Goal: Transaction & Acquisition: Obtain resource

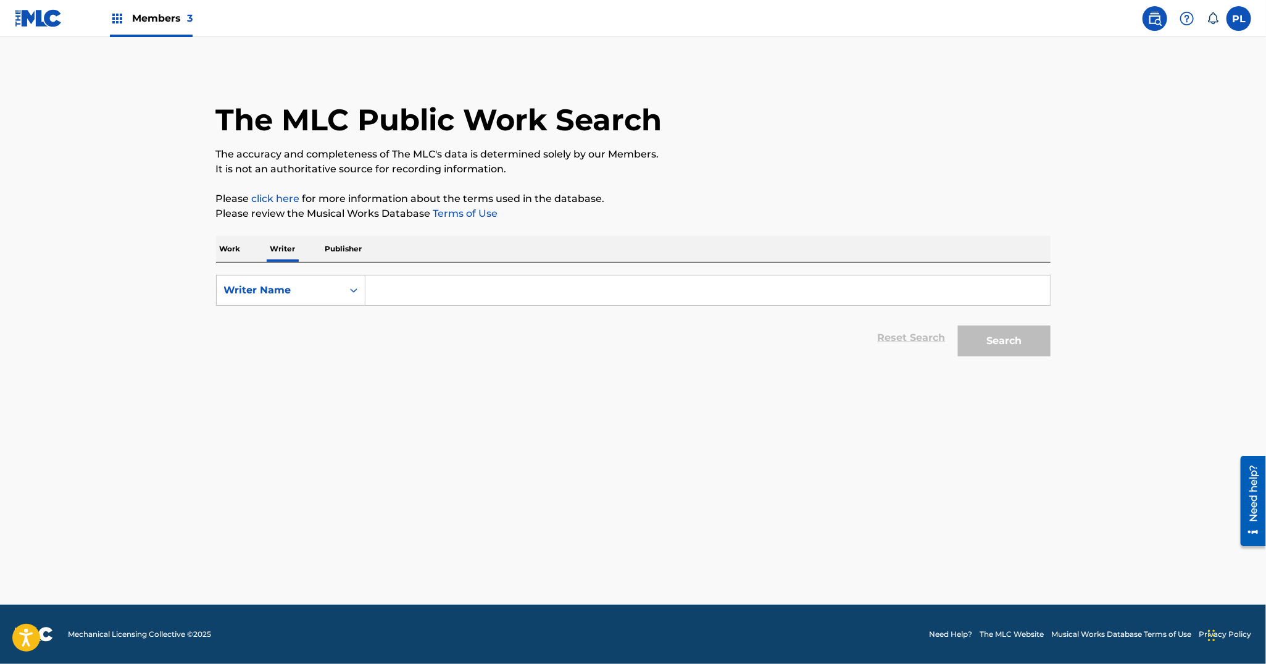
click at [1229, 20] on label at bounding box center [1239, 18] width 25 height 25
click at [1239, 19] on input "PL Patrik Lindgren tenroxrightsmanagement@gmail.com Notification Preferences Pr…" at bounding box center [1239, 19] width 0 height 0
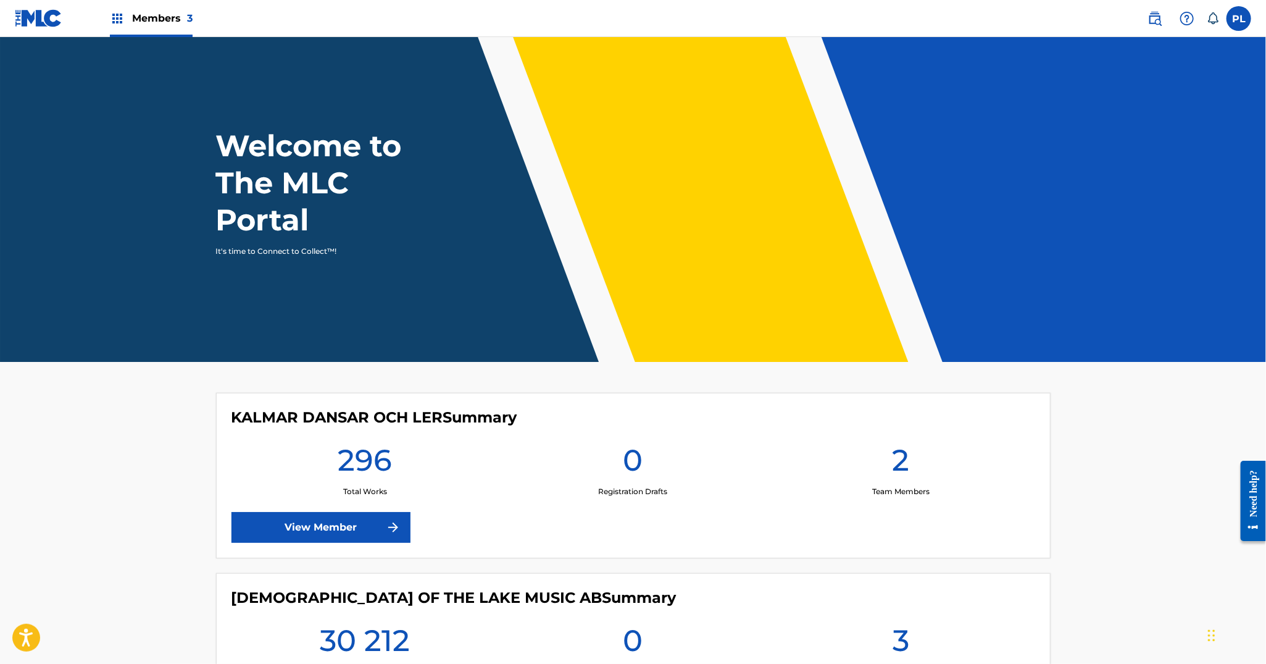
click at [295, 525] on link "View Member" at bounding box center [321, 527] width 179 height 31
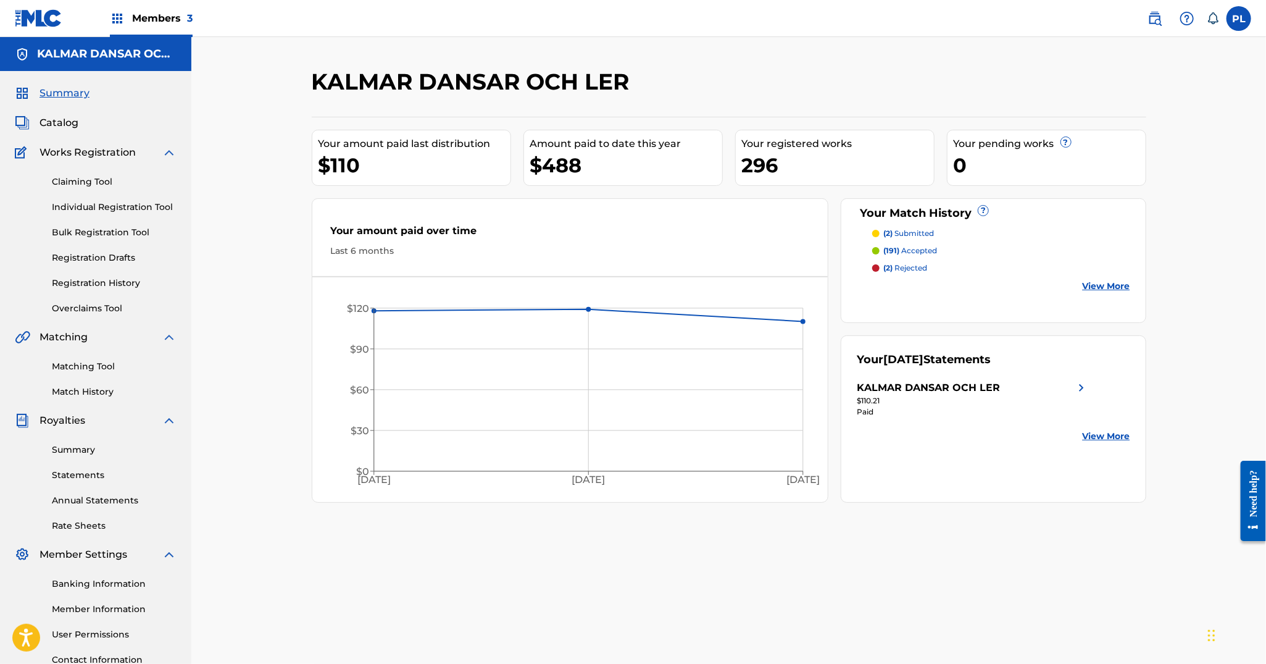
click at [47, 15] on img at bounding box center [39, 18] width 48 height 18
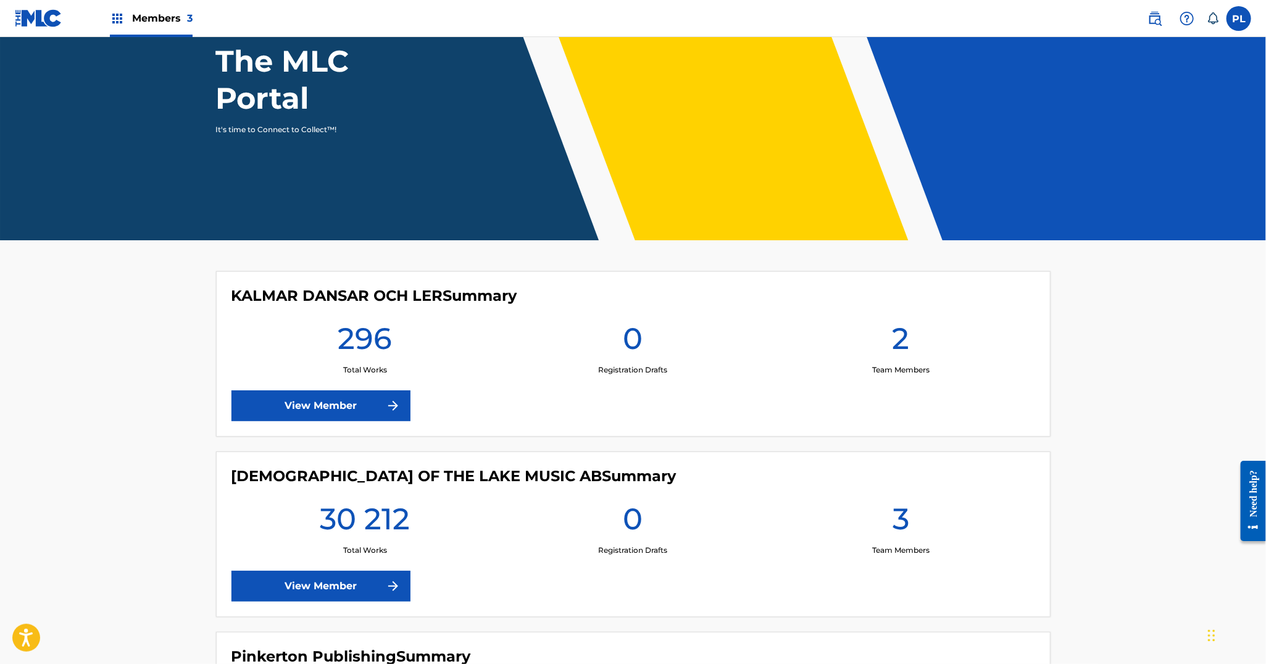
scroll to position [154, 0]
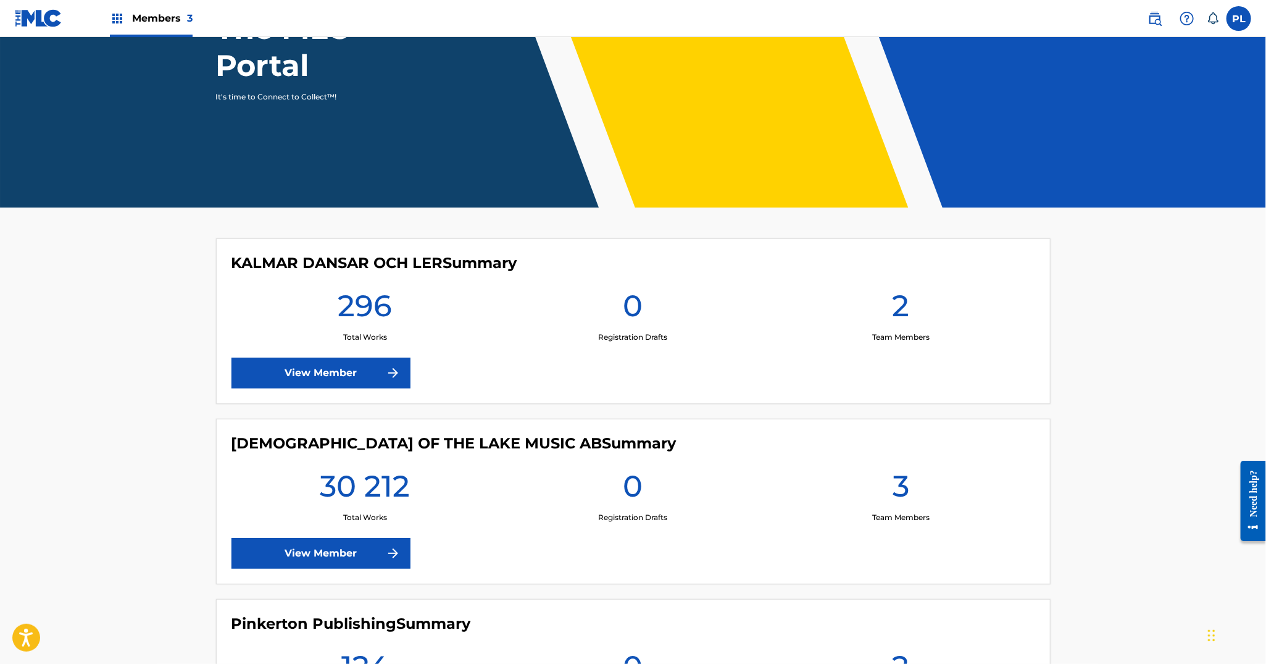
click at [295, 558] on link "View Member" at bounding box center [321, 553] width 179 height 31
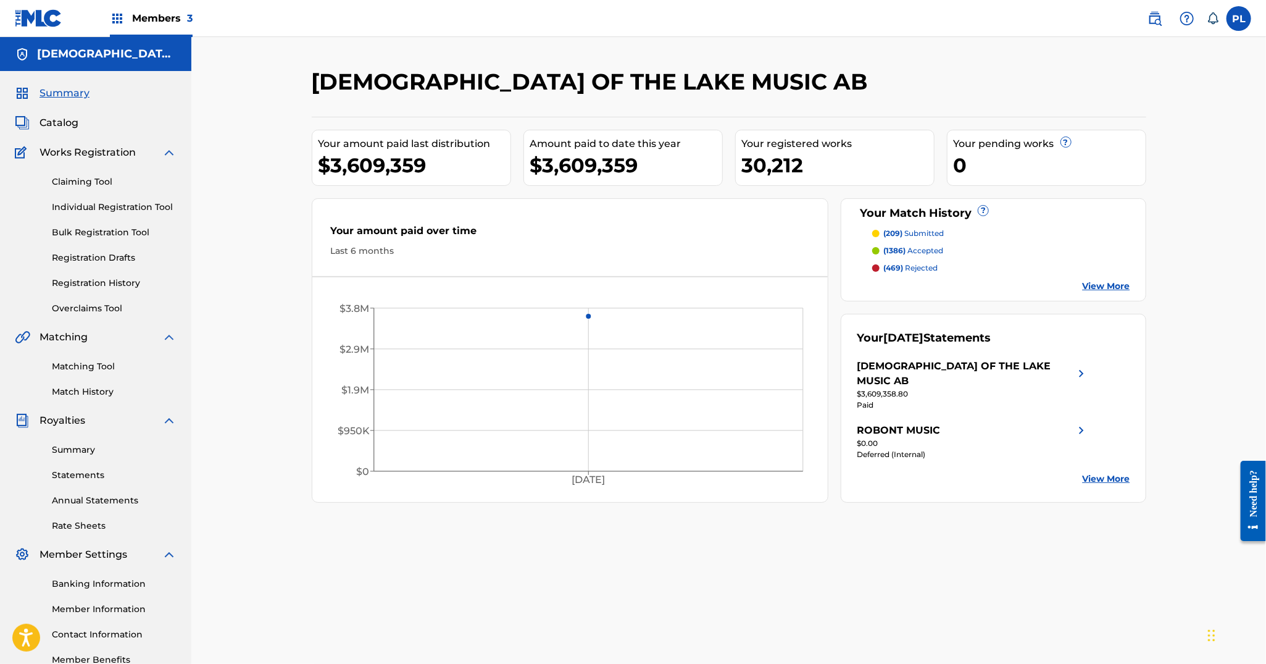
click at [109, 182] on link "Claiming Tool" at bounding box center [114, 181] width 125 height 13
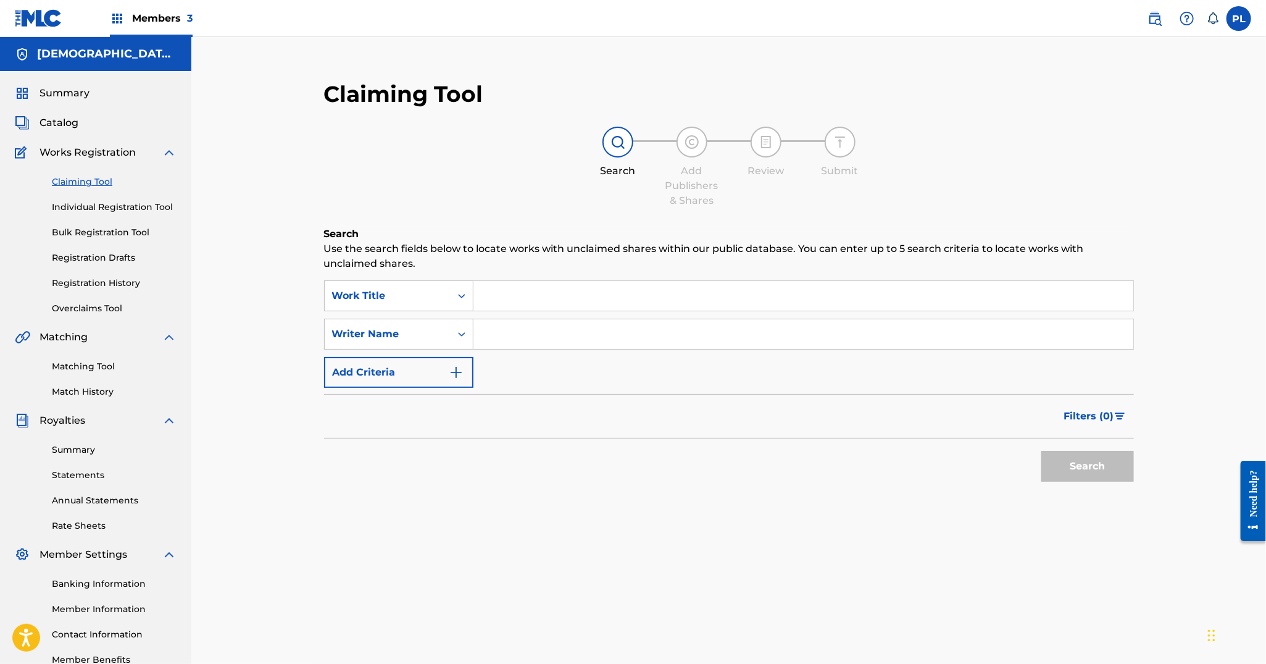
click at [109, 392] on link "Match History" at bounding box center [114, 391] width 125 height 13
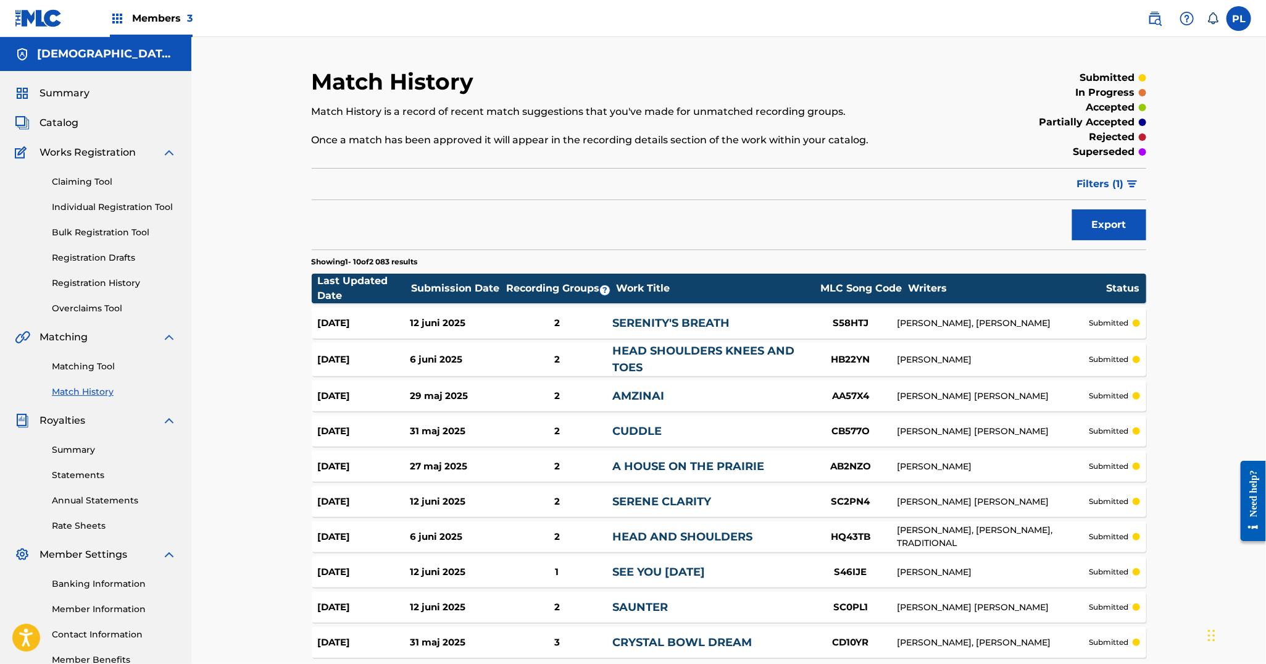
click at [109, 365] on link "Matching Tool" at bounding box center [114, 366] width 125 height 13
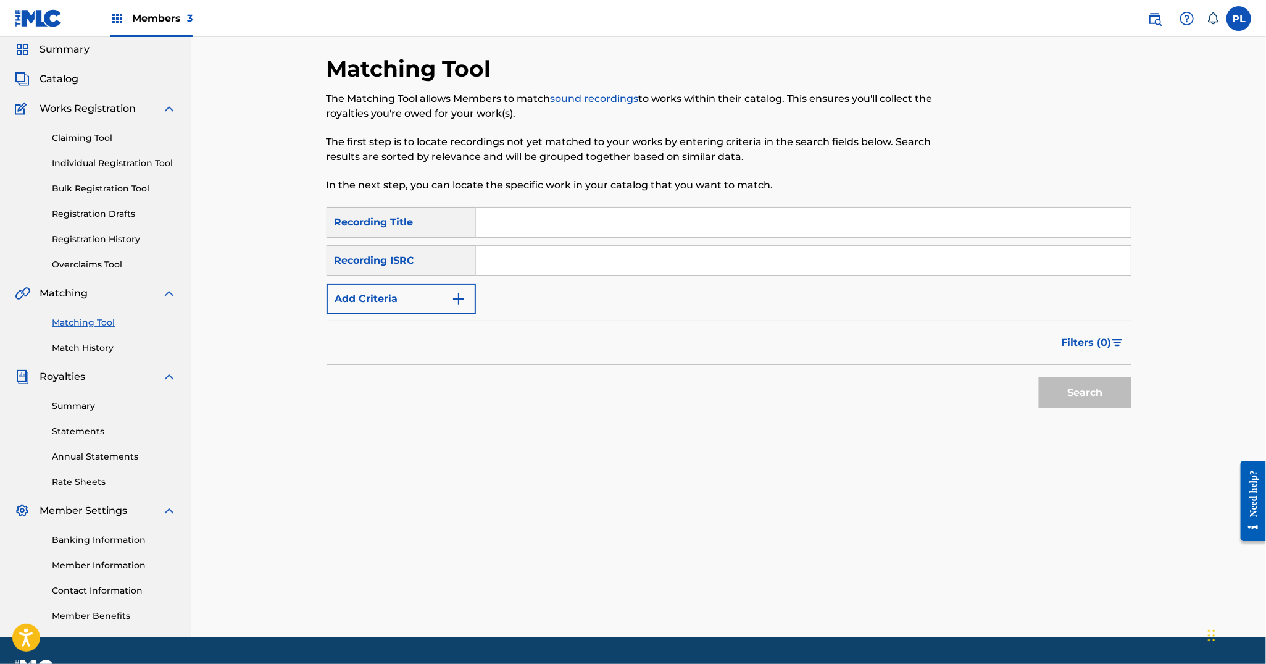
scroll to position [76, 0]
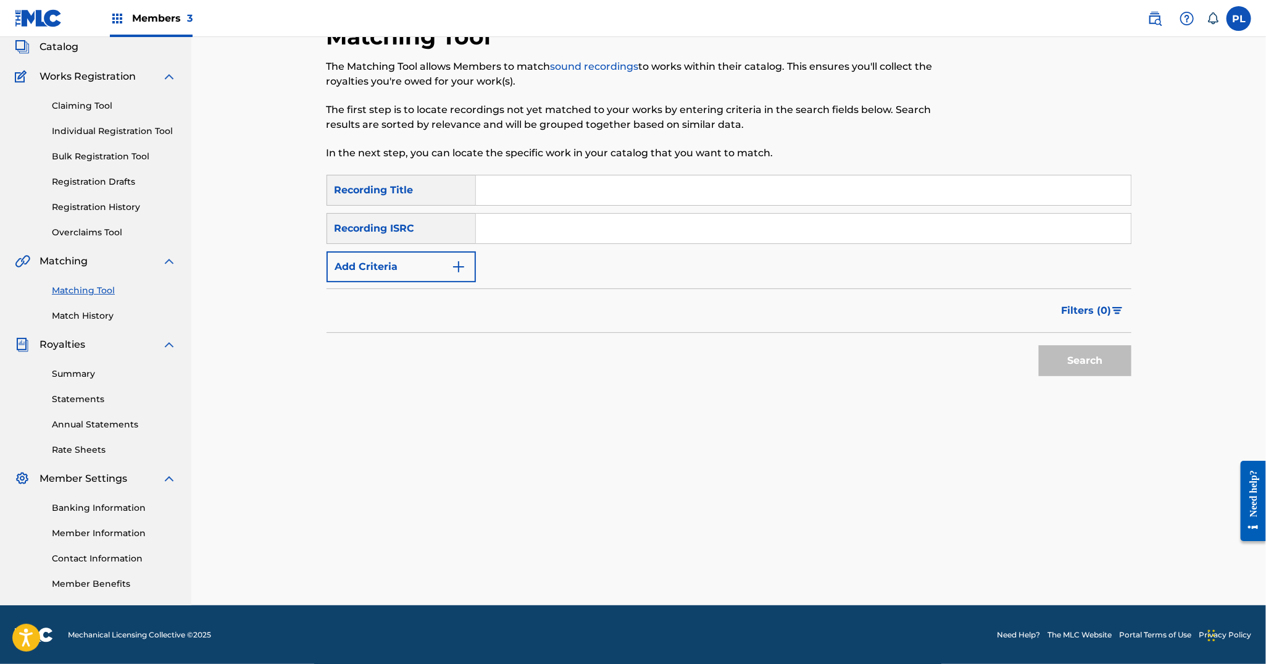
click at [81, 395] on link "Statements" at bounding box center [114, 399] width 125 height 13
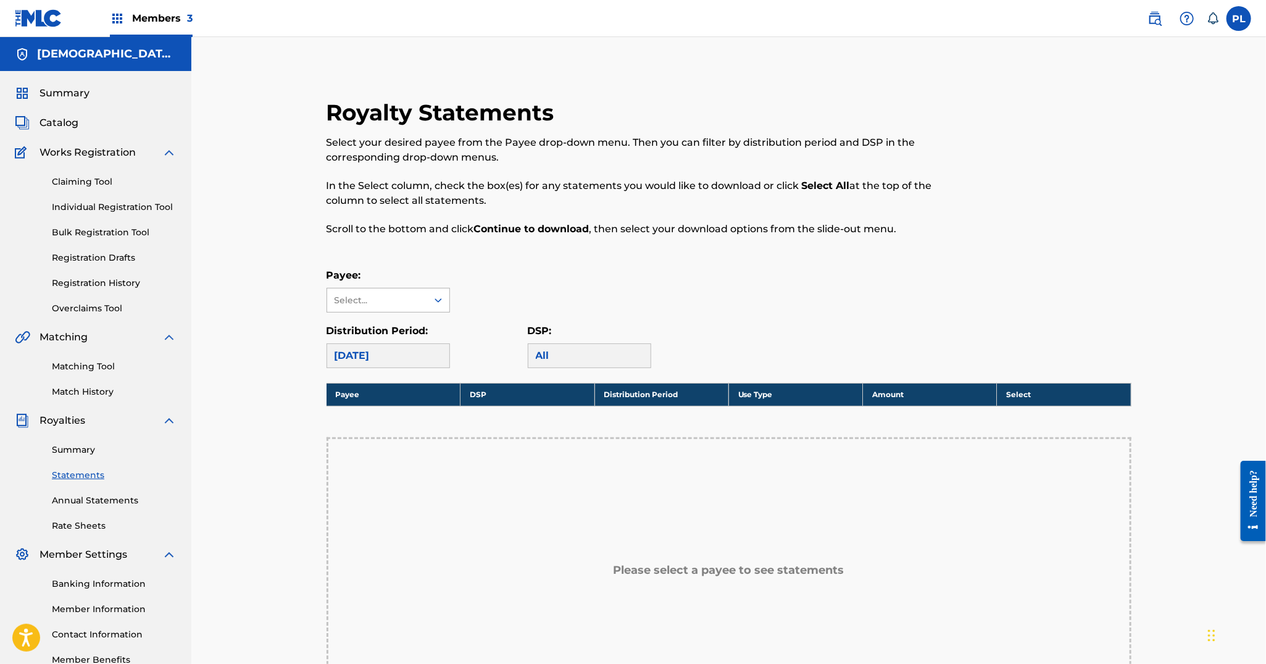
click at [437, 301] on icon at bounding box center [438, 300] width 12 height 12
click at [411, 346] on div "LADY OF THE LAKE MUSIC AB" at bounding box center [388, 342] width 122 height 61
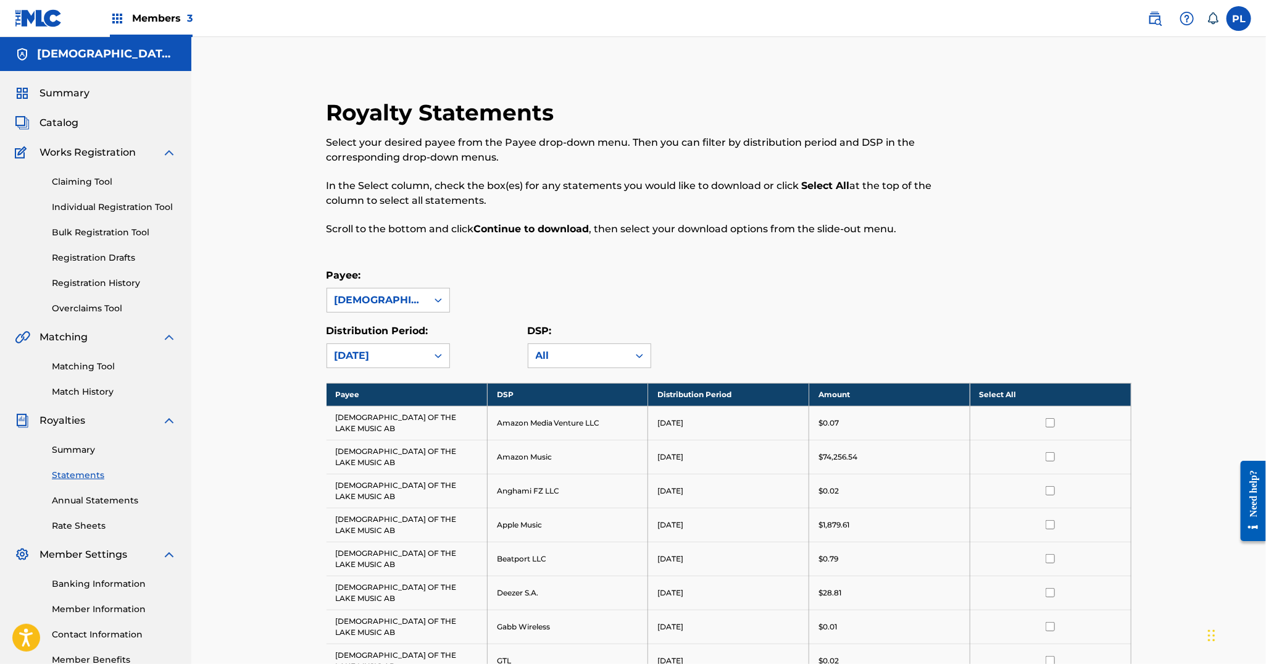
click at [654, 255] on div "Royalty Statements Select your desired payee from the Payee drop-down menu. The…" at bounding box center [729, 674] width 835 height 1150
click at [552, 258] on div "Royalty Statements Select your desired payee from the Payee drop-down menu. The…" at bounding box center [729, 674] width 835 height 1150
drag, startPoint x: 552, startPoint y: 258, endPoint x: 522, endPoint y: 250, distance: 31.3
click at [522, 250] on div "Royalty Statements Select your desired payee from the Payee drop-down menu. The…" at bounding box center [637, 175] width 620 height 152
click at [411, 298] on div "LADY OF THE LAKE MUSIC AB" at bounding box center [377, 300] width 85 height 15
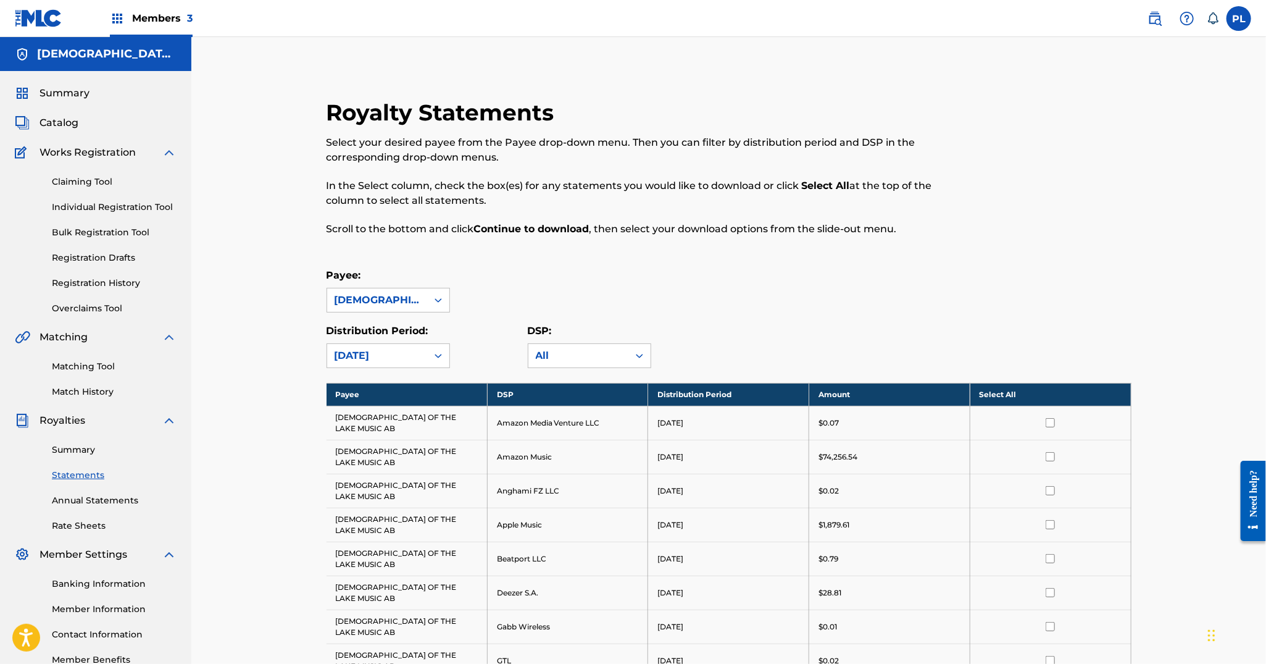
click at [629, 269] on div "Payee: LADY OF THE LAKE MUSIC AB" at bounding box center [729, 290] width 805 height 44
drag, startPoint x: 629, startPoint y: 269, endPoint x: 554, endPoint y: 272, distance: 75.4
click at [554, 272] on div "Payee: LADY OF THE LAKE MUSIC AB" at bounding box center [729, 290] width 805 height 44
click at [448, 295] on div at bounding box center [438, 300] width 22 height 22
click at [395, 374] on div "ROBONT MUSIC" at bounding box center [388, 388] width 122 height 31
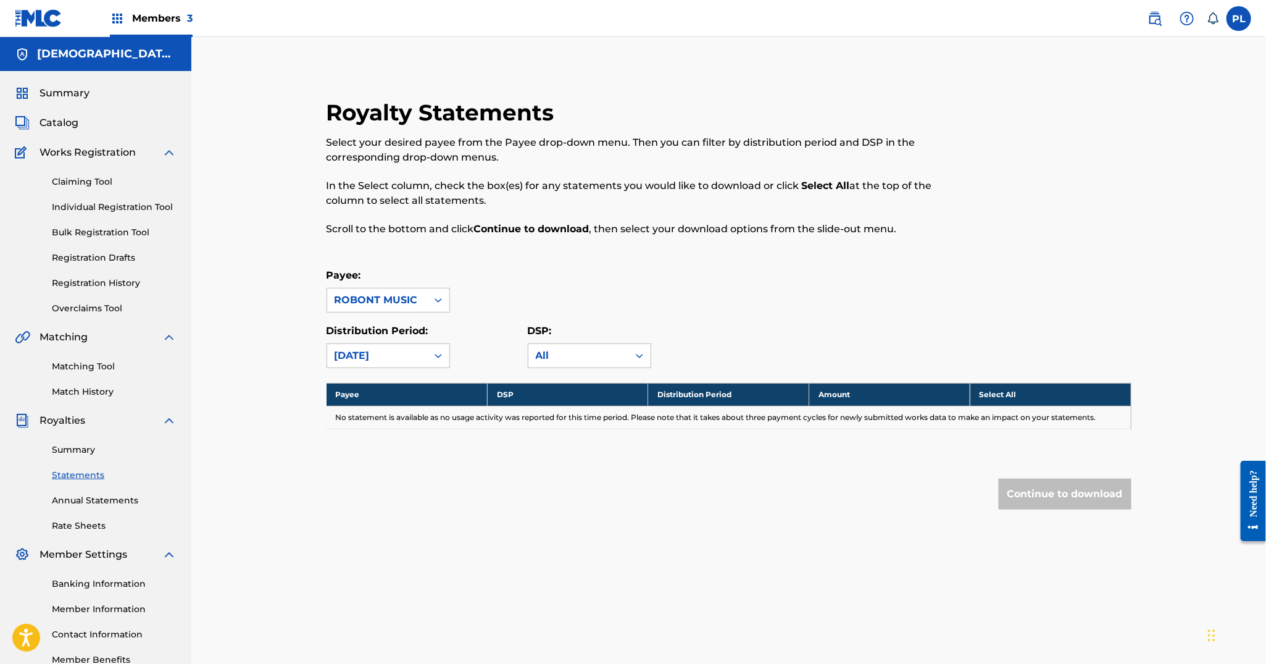
drag, startPoint x: 852, startPoint y: 261, endPoint x: 705, endPoint y: 267, distance: 147.1
click at [693, 270] on div "Payee: ROBONT MUSIC" at bounding box center [729, 290] width 805 height 44
click at [730, 266] on div "Royalty Statements Select your desired payee from the Payee drop-down menu. The…" at bounding box center [729, 329] width 835 height 460
drag, startPoint x: 730, startPoint y: 266, endPoint x: 637, endPoint y: 267, distance: 92.6
click at [637, 267] on div "Royalty Statements Select your desired payee from the Payee drop-down menu. The…" at bounding box center [729, 329] width 835 height 460
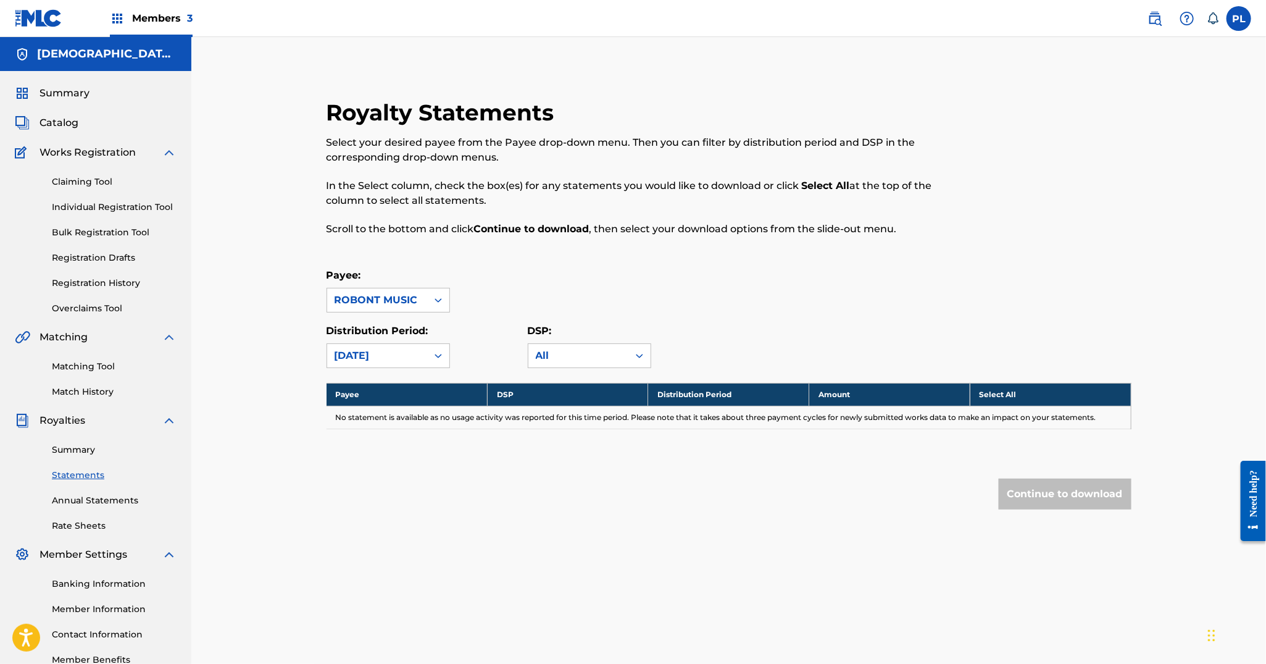
click at [746, 264] on div "Royalty Statements Select your desired payee from the Payee drop-down menu. The…" at bounding box center [729, 329] width 835 height 460
click at [640, 259] on div "Royalty Statements Select your desired payee from the Payee drop-down menu. The…" at bounding box center [729, 329] width 835 height 460
drag, startPoint x: 640, startPoint y: 259, endPoint x: 541, endPoint y: 261, distance: 98.2
click at [541, 261] on div "Royalty Statements Select your desired payee from the Payee drop-down menu. The…" at bounding box center [729, 329] width 835 height 460
drag, startPoint x: 773, startPoint y: 75, endPoint x: 656, endPoint y: 102, distance: 119.8
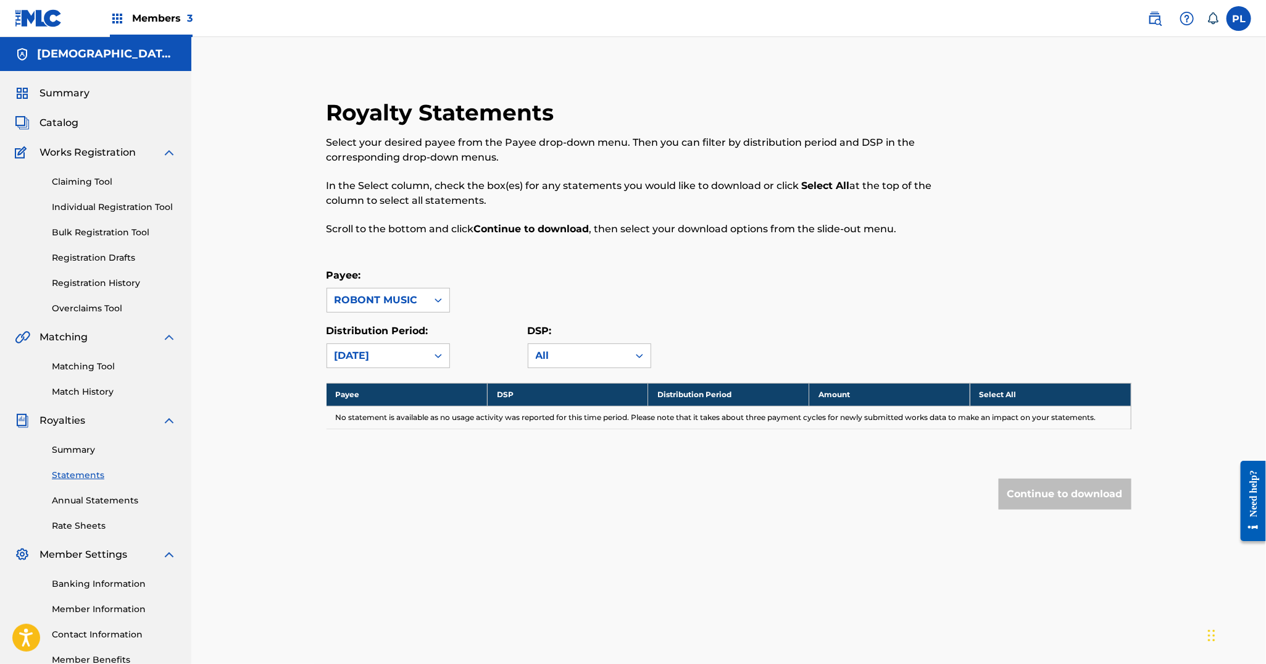
click at [656, 102] on div "Royalty Statements Select your desired payee from the Payee drop-down menu. The…" at bounding box center [637, 175] width 620 height 152
drag, startPoint x: 921, startPoint y: 52, endPoint x: 895, endPoint y: 65, distance: 28.7
click at [895, 65] on div "Royalty Statements Select your desired payee from the Payee drop-down menu. The…" at bounding box center [728, 359] width 1075 height 644
drag, startPoint x: 903, startPoint y: 56, endPoint x: 818, endPoint y: 83, distance: 89.4
click at [818, 83] on div "Royalty Statements Select your desired payee from the Payee drop-down menu. The…" at bounding box center [729, 313] width 835 height 491
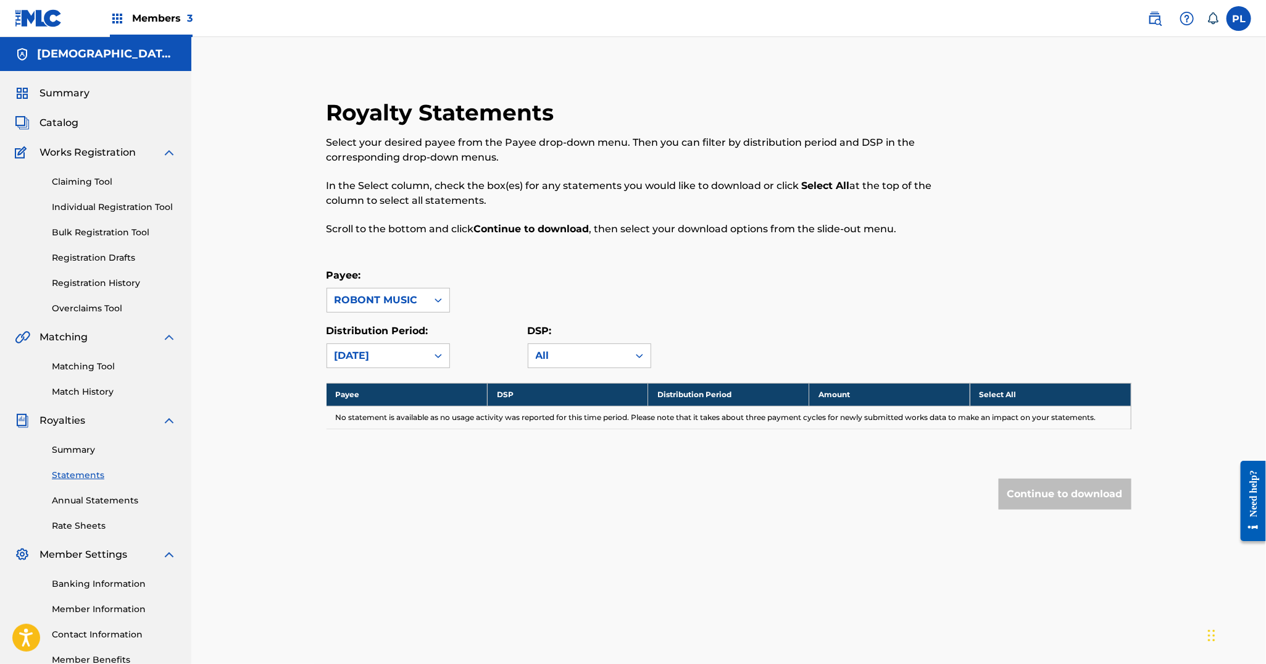
drag, startPoint x: 906, startPoint y: 85, endPoint x: 858, endPoint y: 90, distance: 47.9
click at [858, 90] on div "Royalty Statements Select your desired payee from the Payee drop-down menu. The…" at bounding box center [729, 313] width 835 height 491
click at [78, 122] on div "Catalog" at bounding box center [96, 122] width 162 height 15
click at [75, 115] on span "Catalog" at bounding box center [59, 122] width 39 height 15
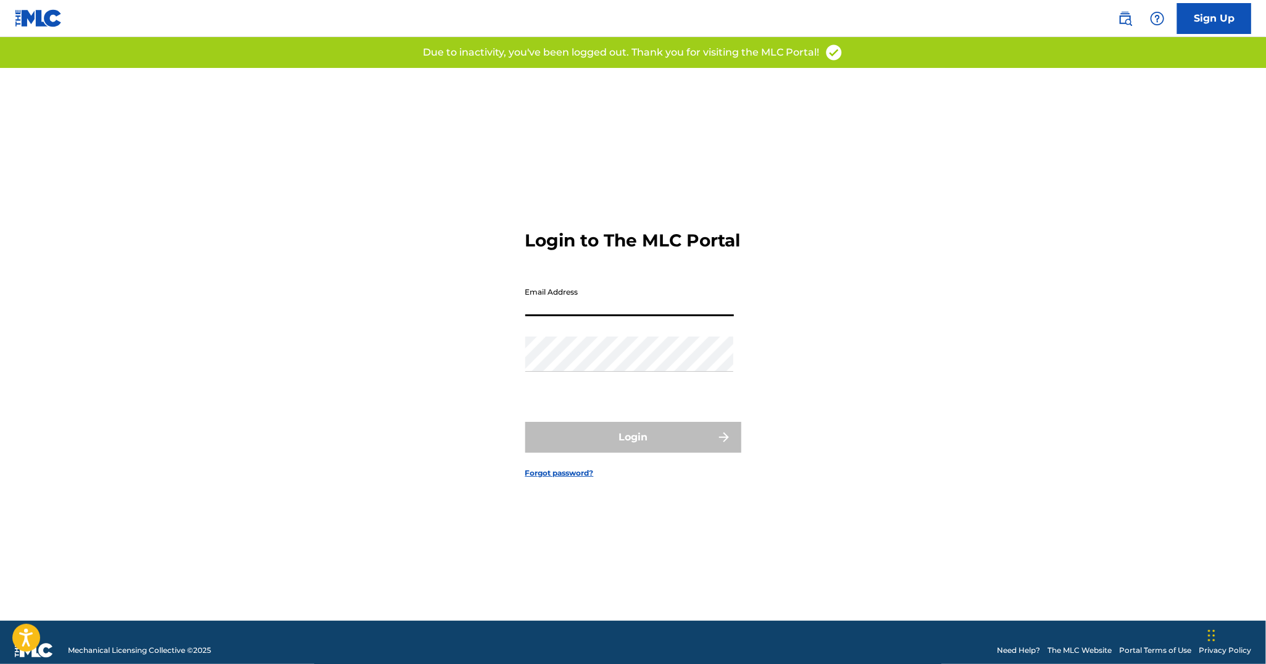
click at [650, 306] on input "Email Address" at bounding box center [629, 298] width 209 height 35
click at [949, 193] on div "Login to The MLC Portal Email Address Password Login Forgot password?" at bounding box center [633, 344] width 864 height 553
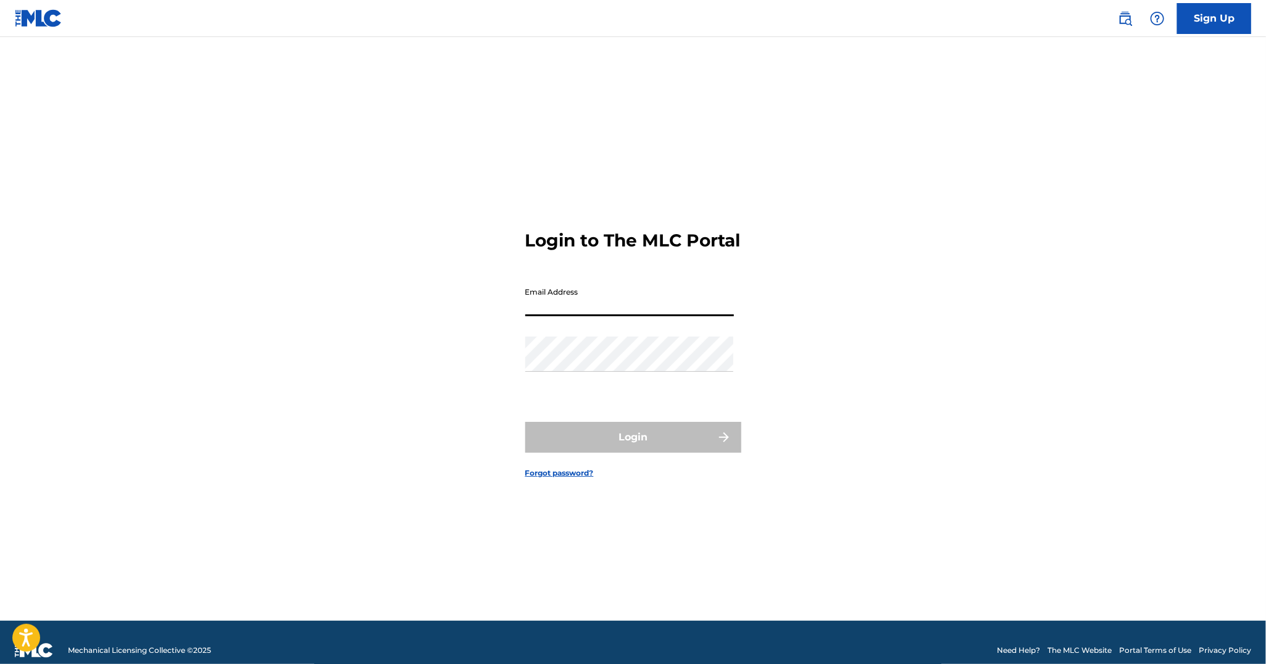
click at [611, 312] on input "Email Address" at bounding box center [629, 298] width 209 height 35
type input "tenroxrightsmanagement@gmail.com"
click at [640, 385] on div "Password" at bounding box center [629, 364] width 209 height 56
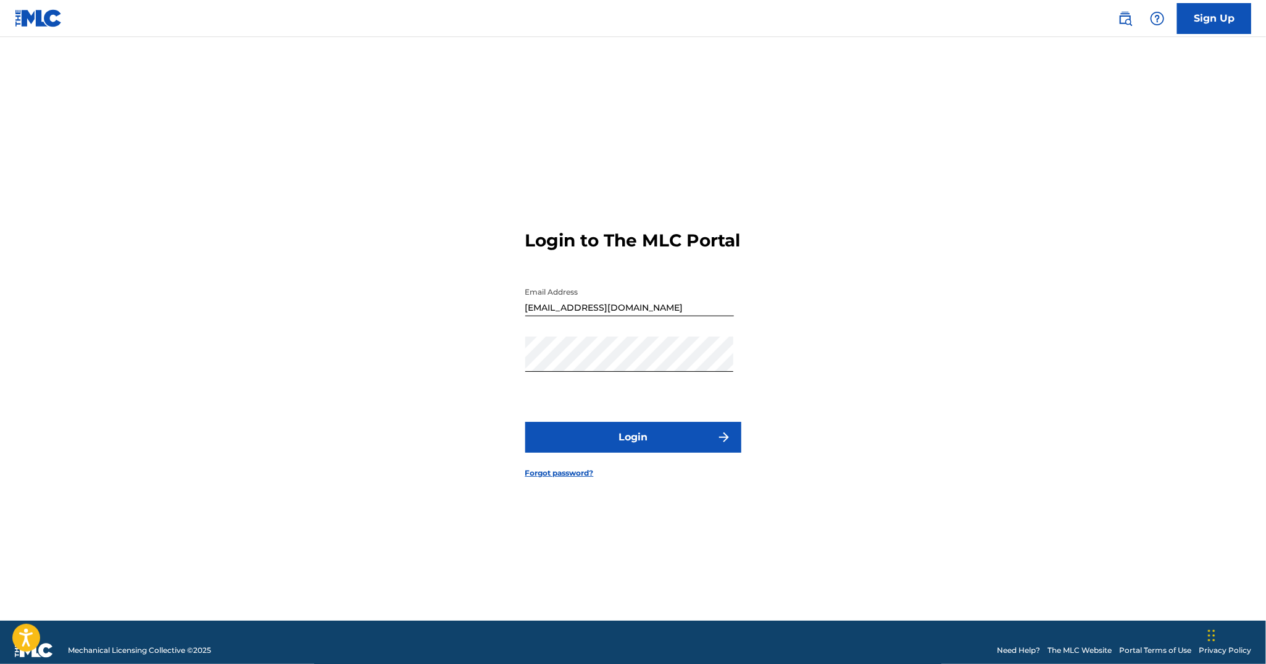
click at [634, 439] on button "Login" at bounding box center [633, 437] width 216 height 31
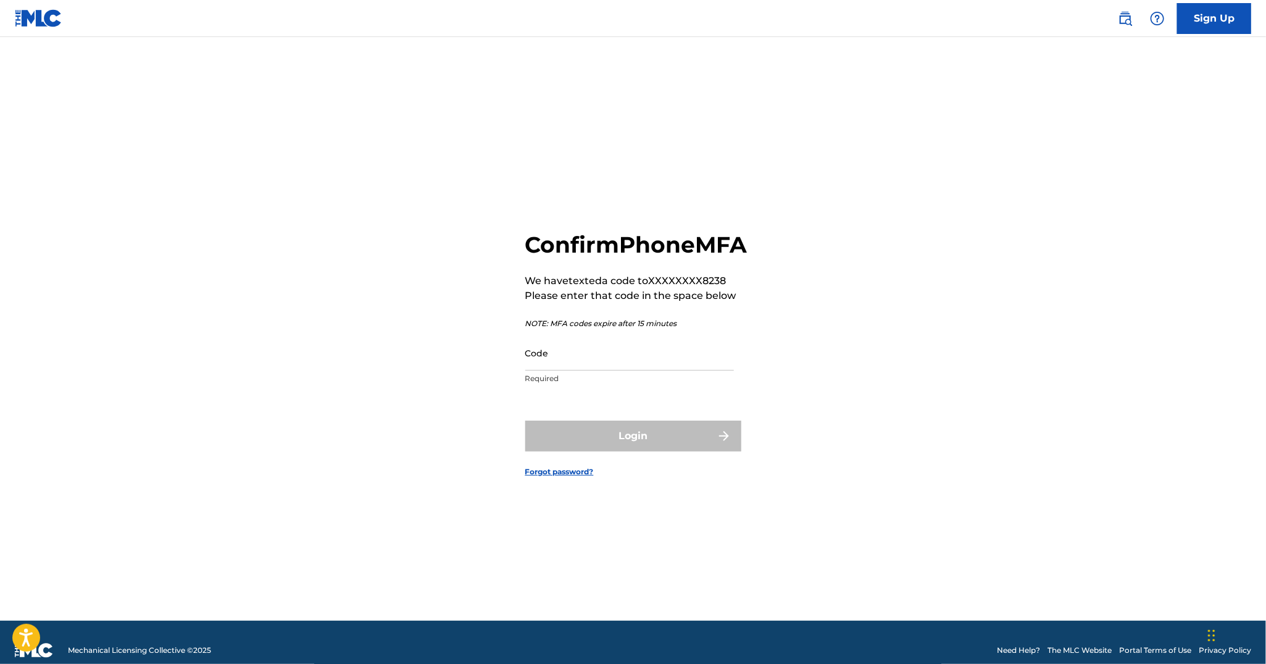
click at [581, 370] on input "Code" at bounding box center [629, 352] width 209 height 35
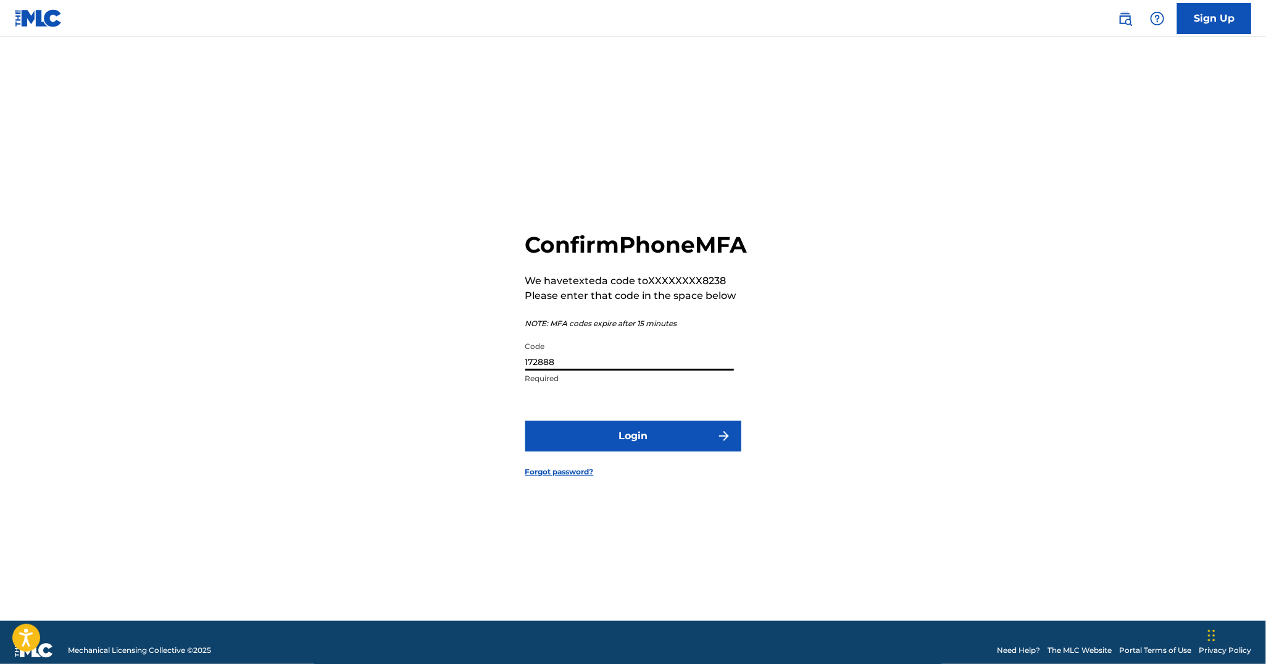
type input "172888"
click at [525, 420] on button "Login" at bounding box center [633, 435] width 216 height 31
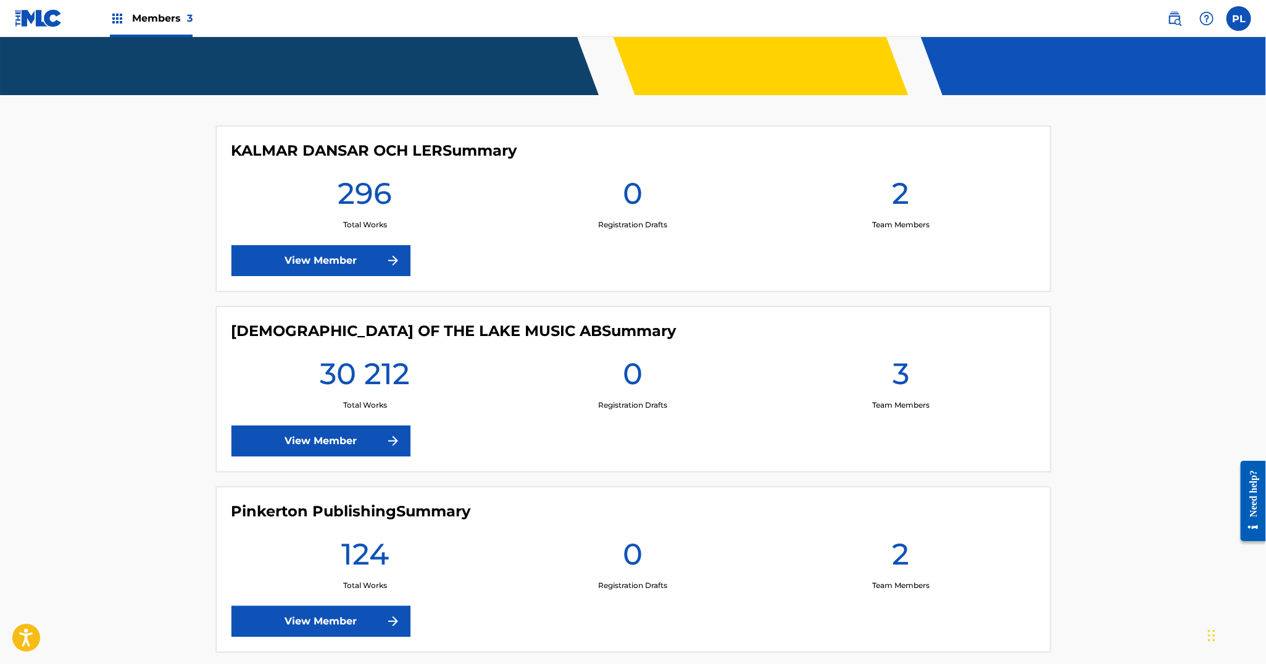
scroll to position [328, 0]
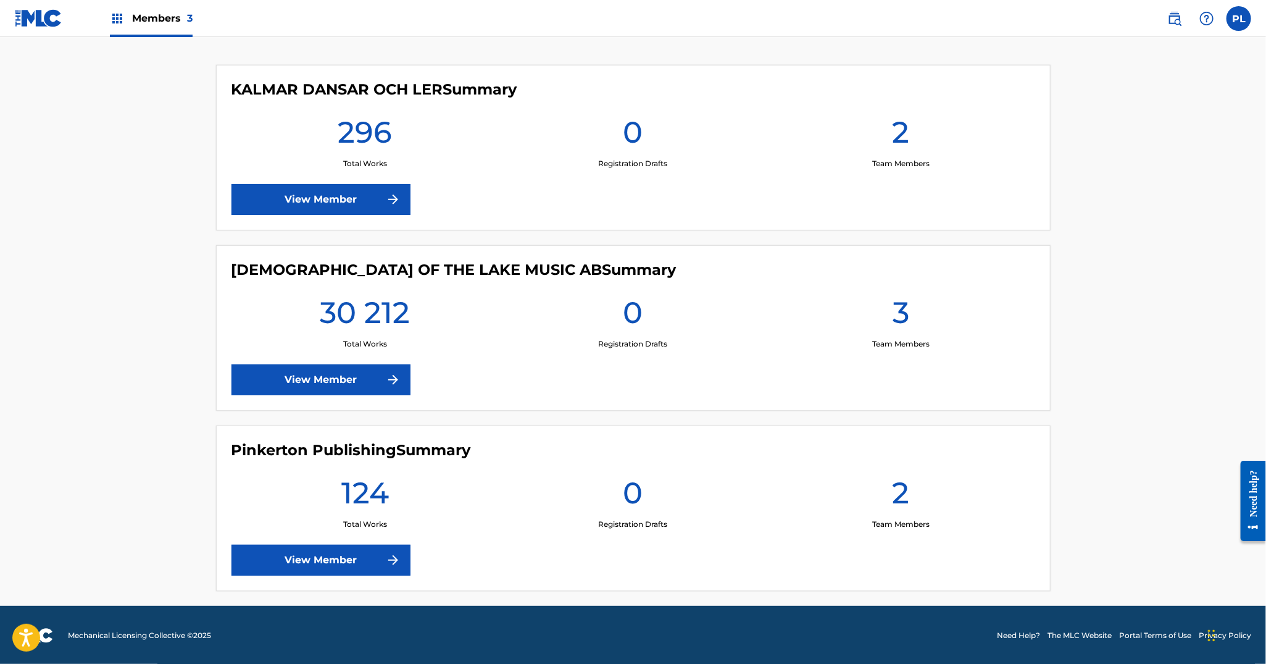
click at [335, 203] on link "View Member" at bounding box center [321, 199] width 179 height 31
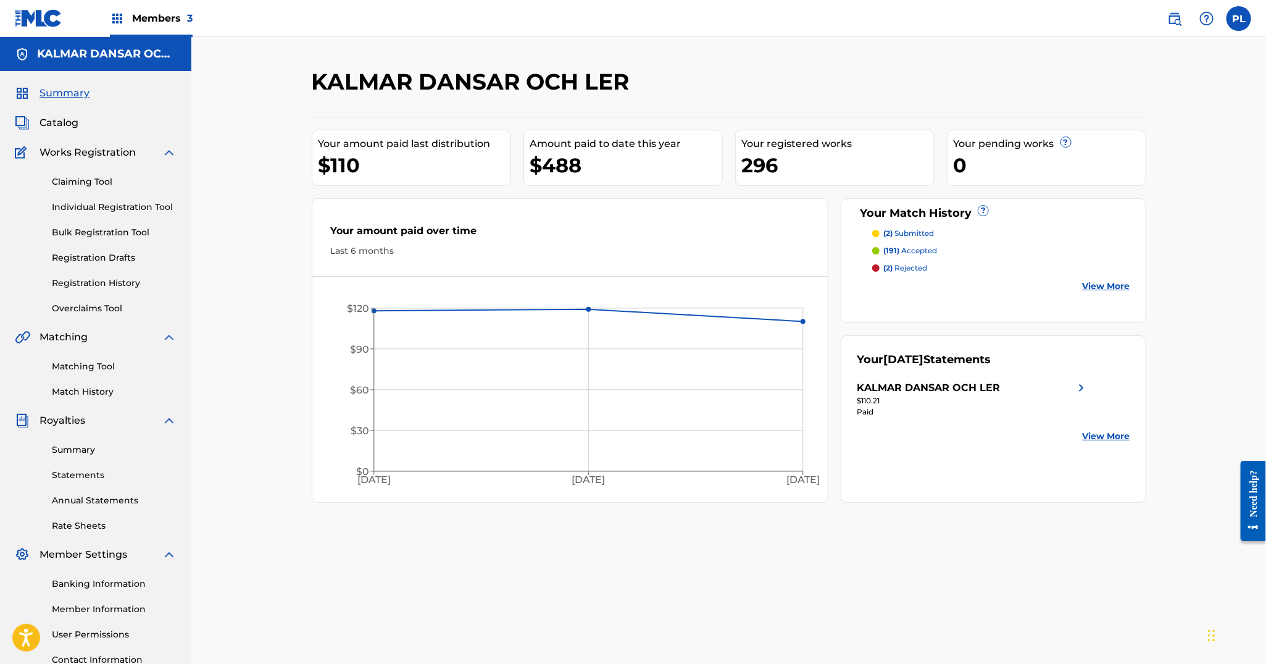
click at [41, 23] on img at bounding box center [39, 18] width 48 height 18
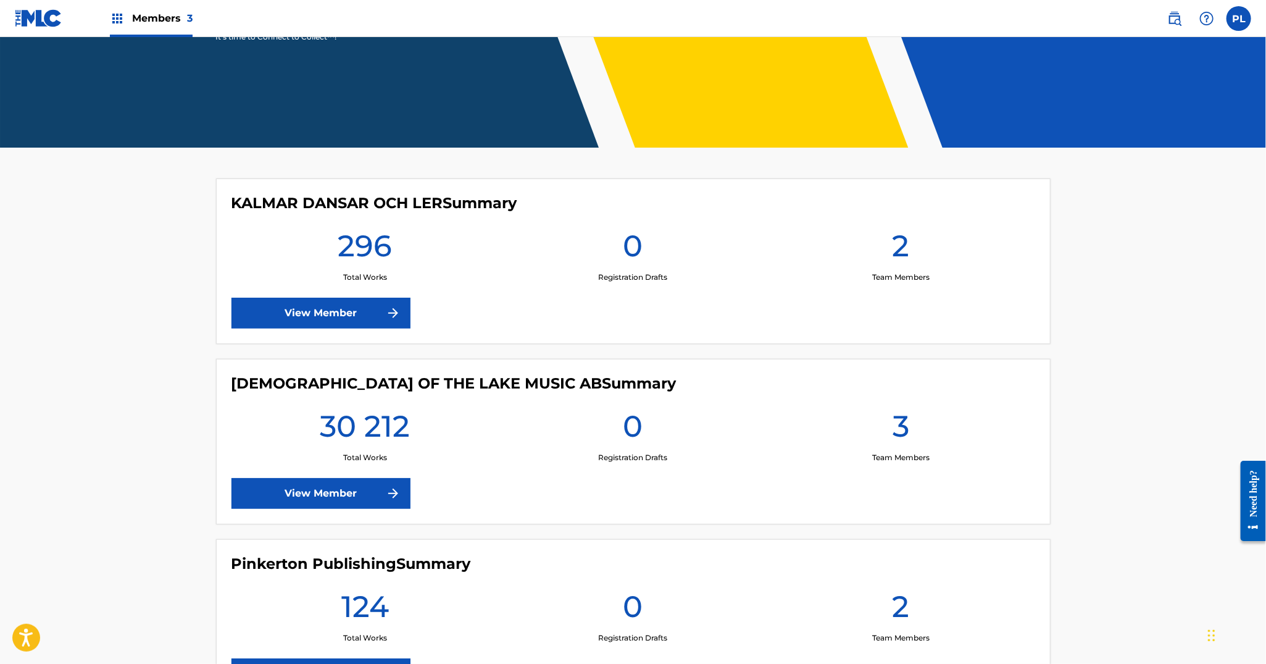
scroll to position [220, 0]
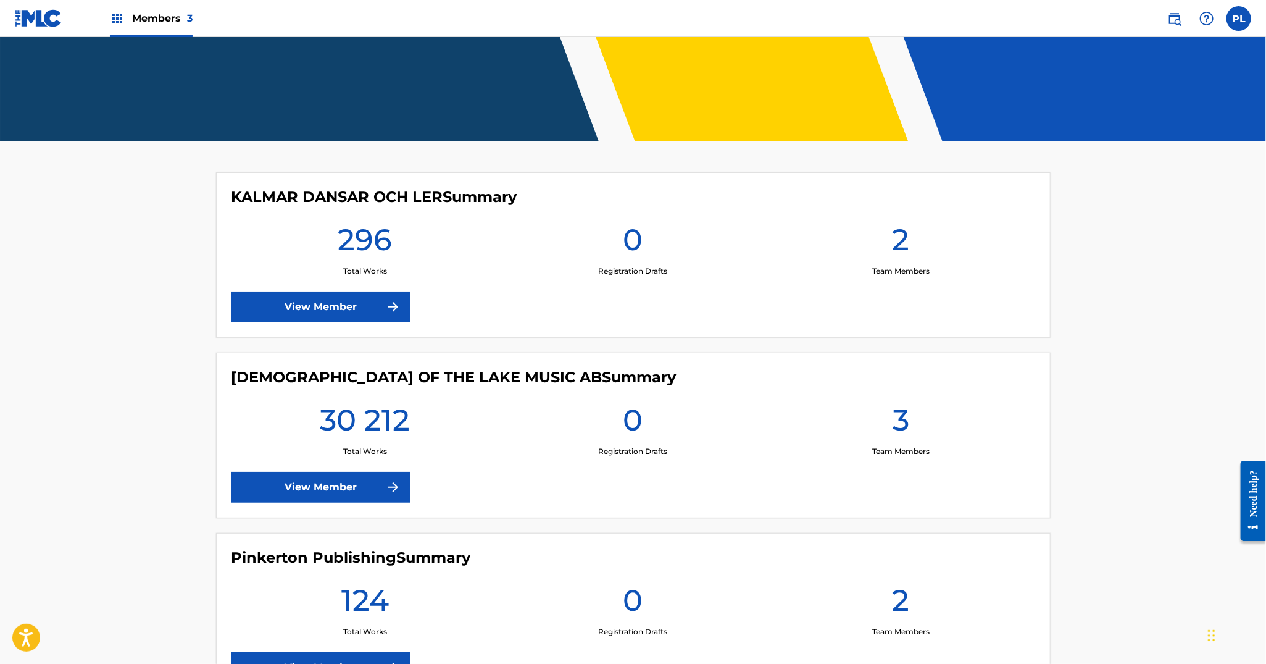
click at [337, 465] on div "LADY OF THE LAKE MUSIC AB Summary 30 212 Total Works 0 Registration Drafts 3 Te…" at bounding box center [633, 435] width 835 height 165
click at [336, 488] on link "View Member" at bounding box center [321, 487] width 179 height 31
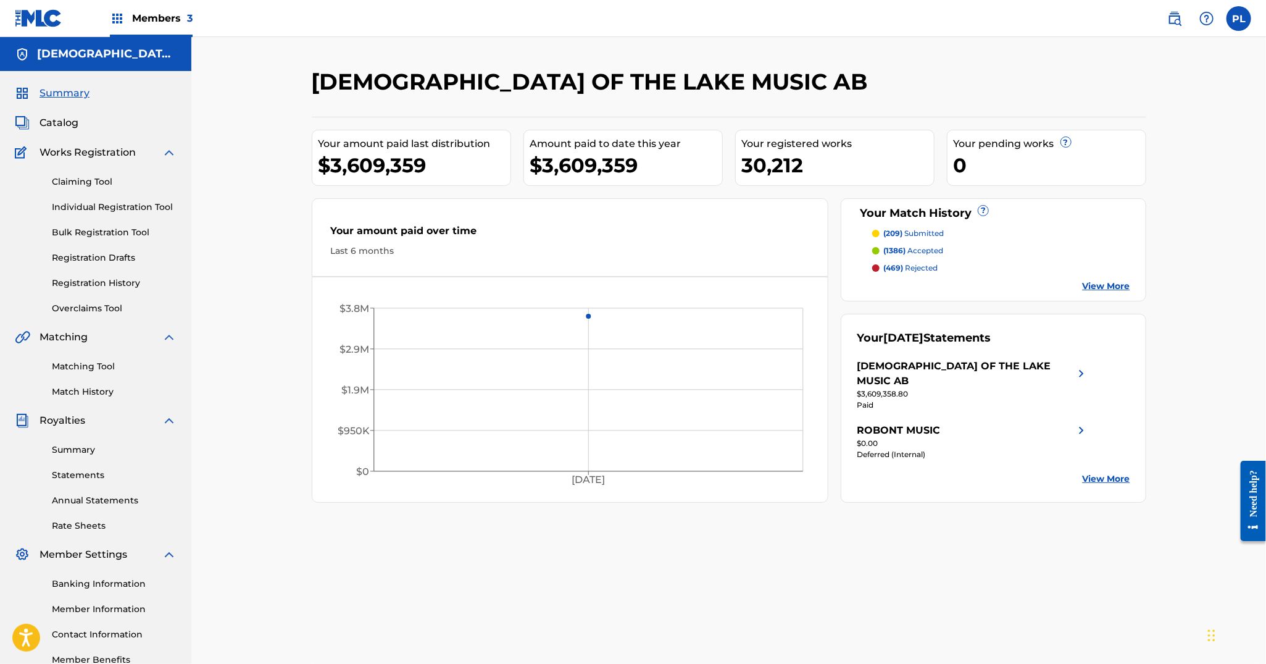
click at [64, 130] on span "Catalog" at bounding box center [59, 122] width 39 height 15
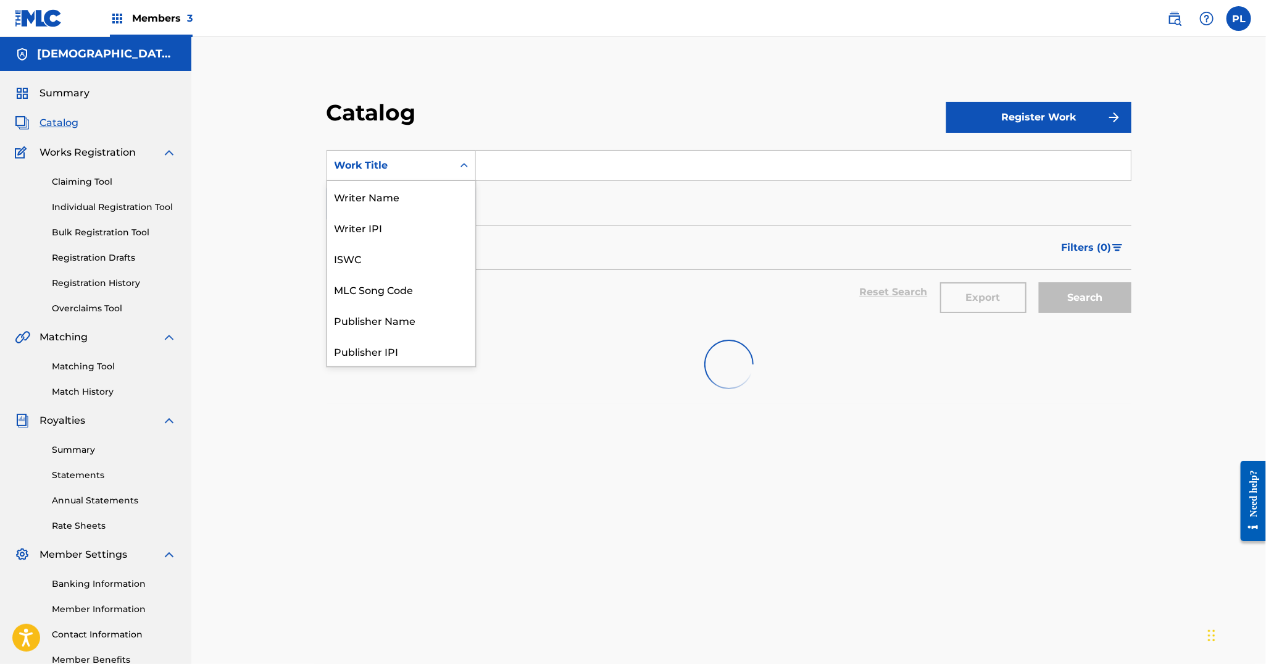
click at [390, 168] on div "Work Title" at bounding box center [390, 165] width 111 height 15
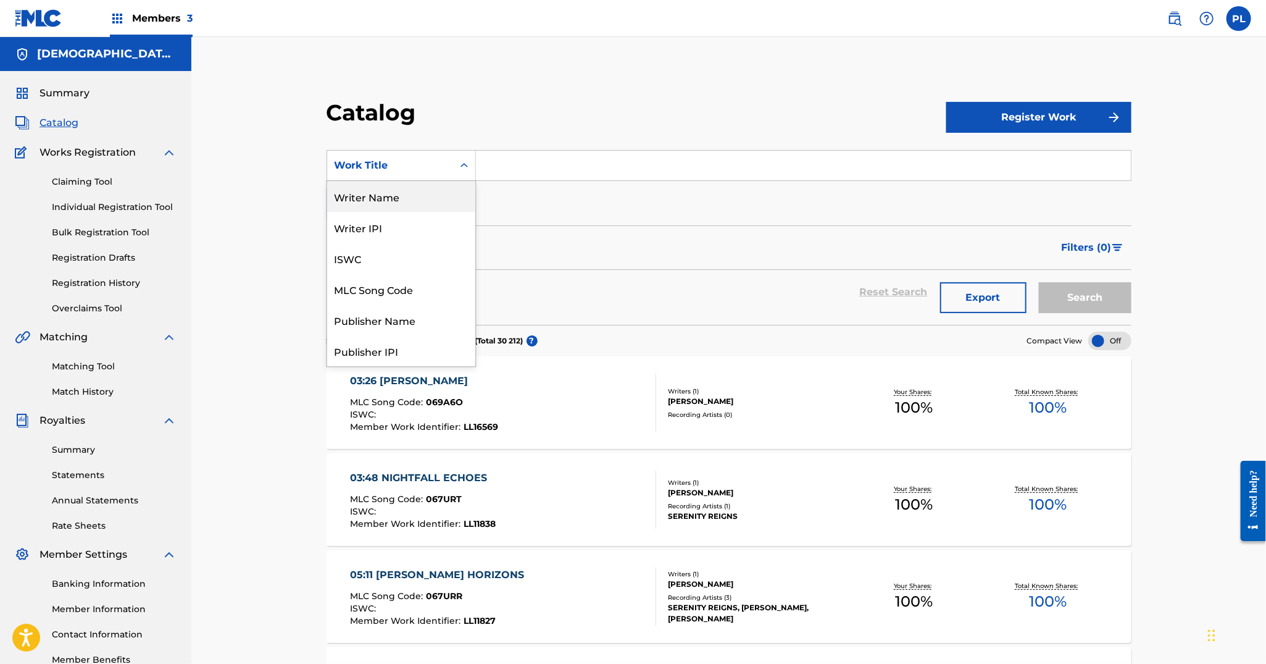
click at [408, 203] on div "Writer Name" at bounding box center [401, 196] width 148 height 31
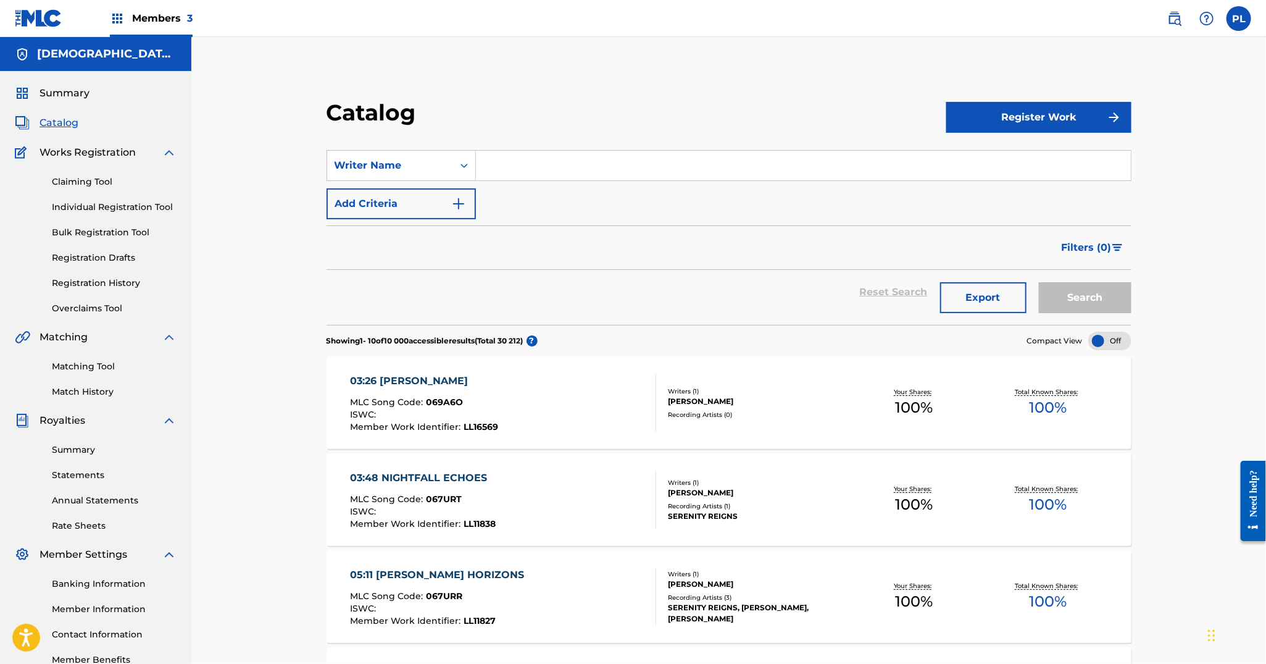
click at [536, 168] on input "Search Form" at bounding box center [803, 166] width 655 height 30
type input "fredrik johansson"
click at [1039, 282] on button "Search" at bounding box center [1085, 297] width 93 height 31
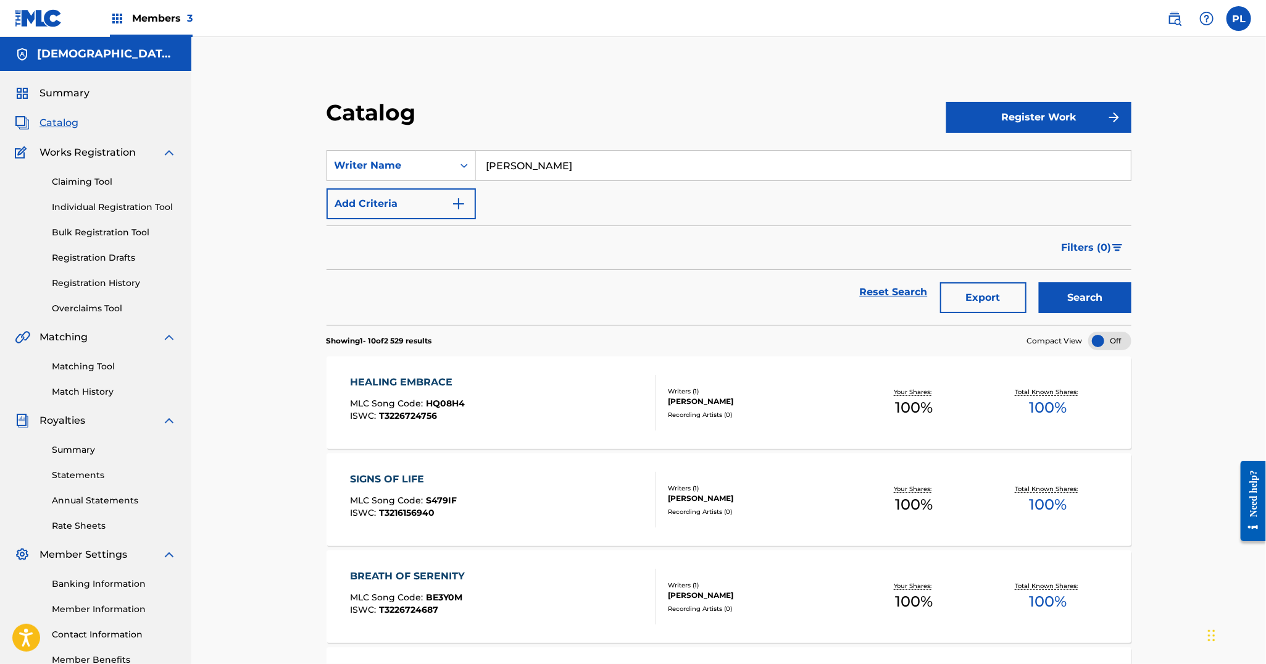
click at [98, 388] on link "Match History" at bounding box center [114, 391] width 125 height 13
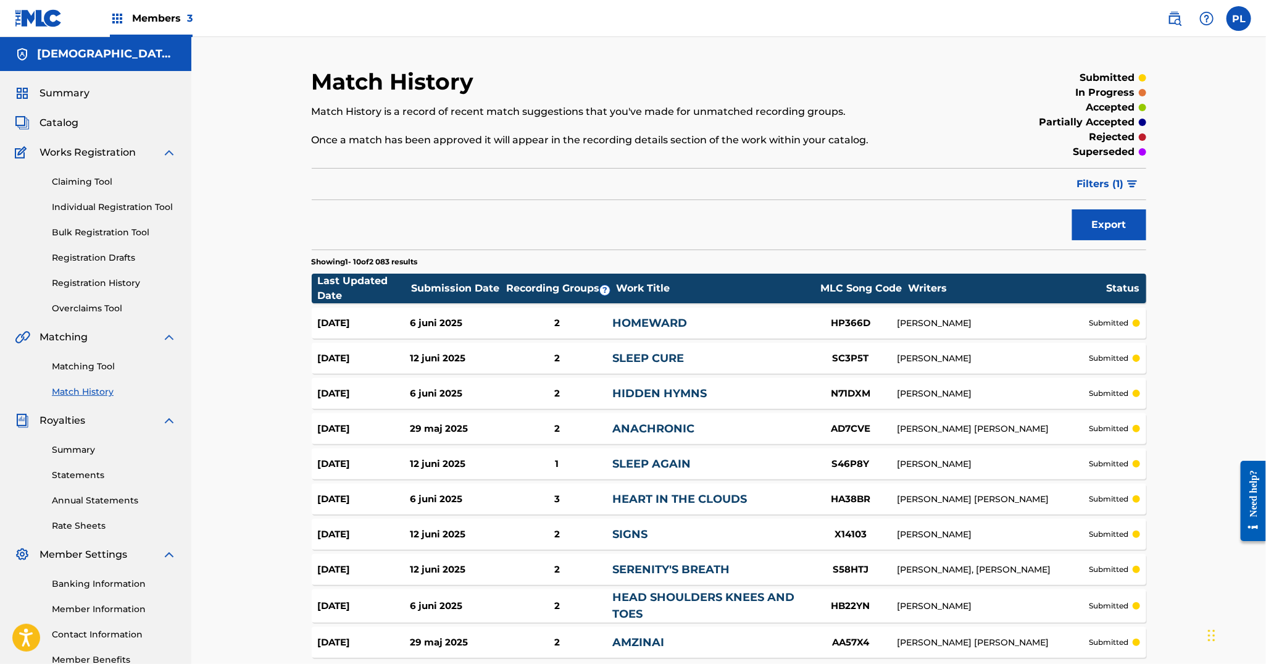
click at [1106, 177] on span "Filters ( 1 )" at bounding box center [1100, 184] width 47 height 15
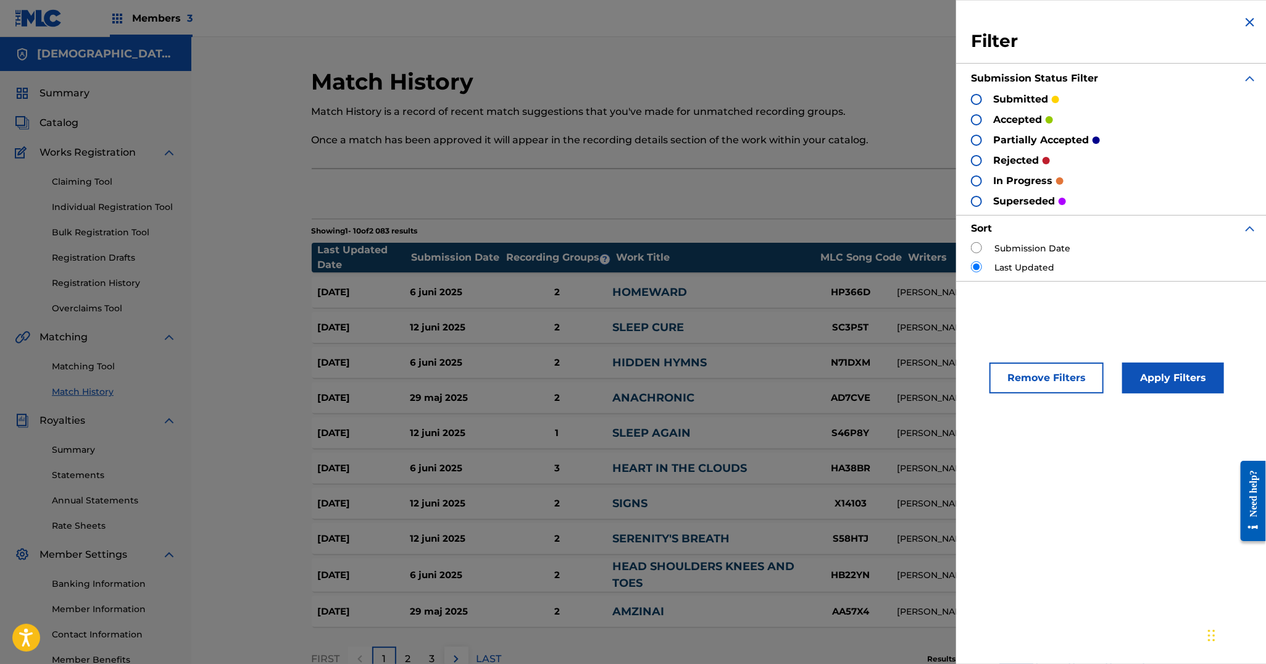
click at [979, 161] on div at bounding box center [976, 160] width 11 height 11
click at [1185, 377] on button "Apply Filters" at bounding box center [1173, 377] width 102 height 31
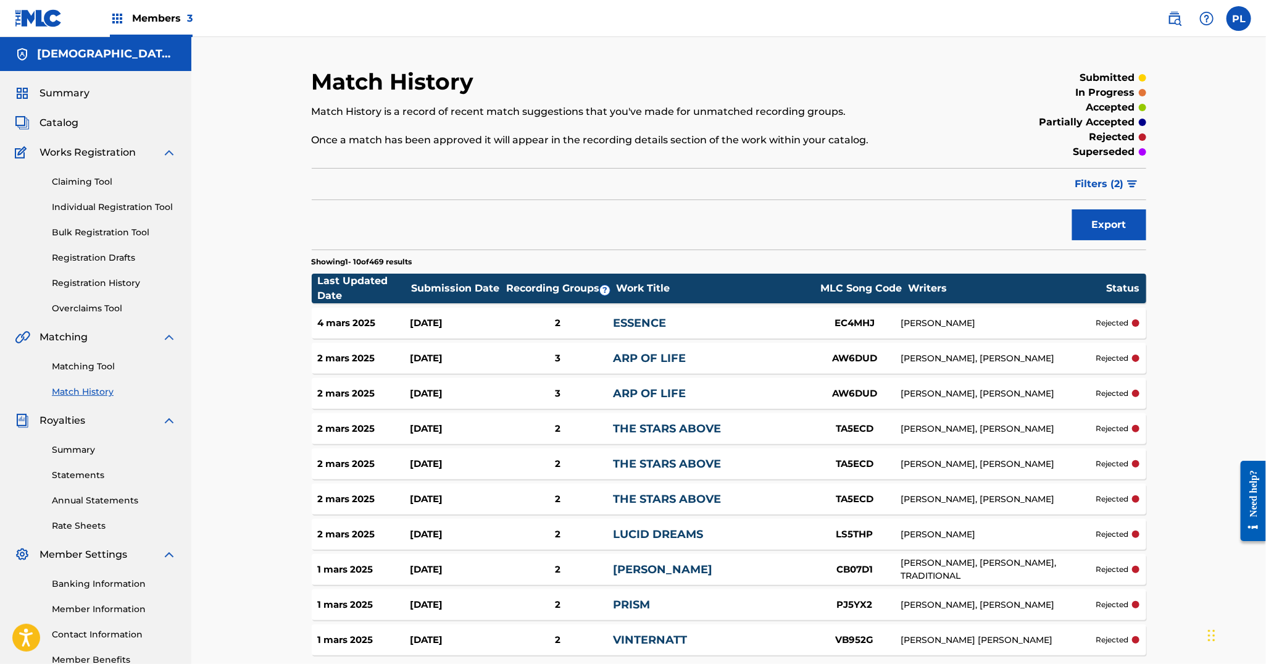
click at [960, 323] on div "MARTEN TROMM" at bounding box center [998, 323] width 195 height 13
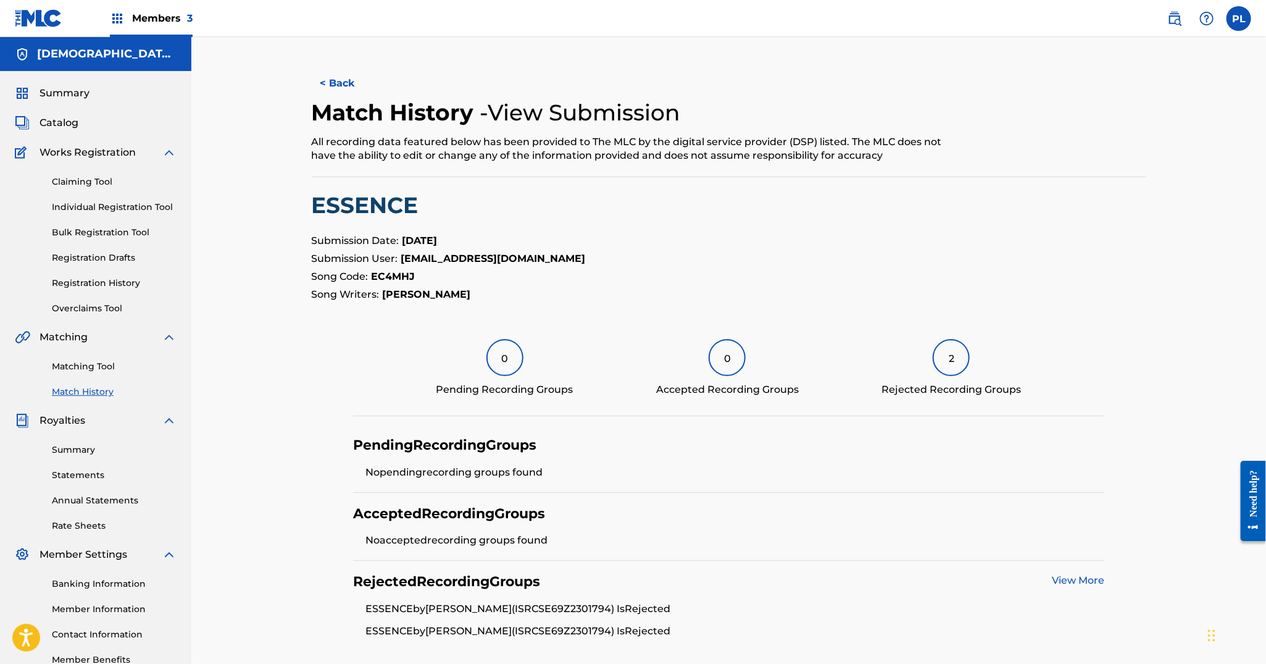
click at [1068, 576] on link "View More" at bounding box center [1078, 580] width 52 height 12
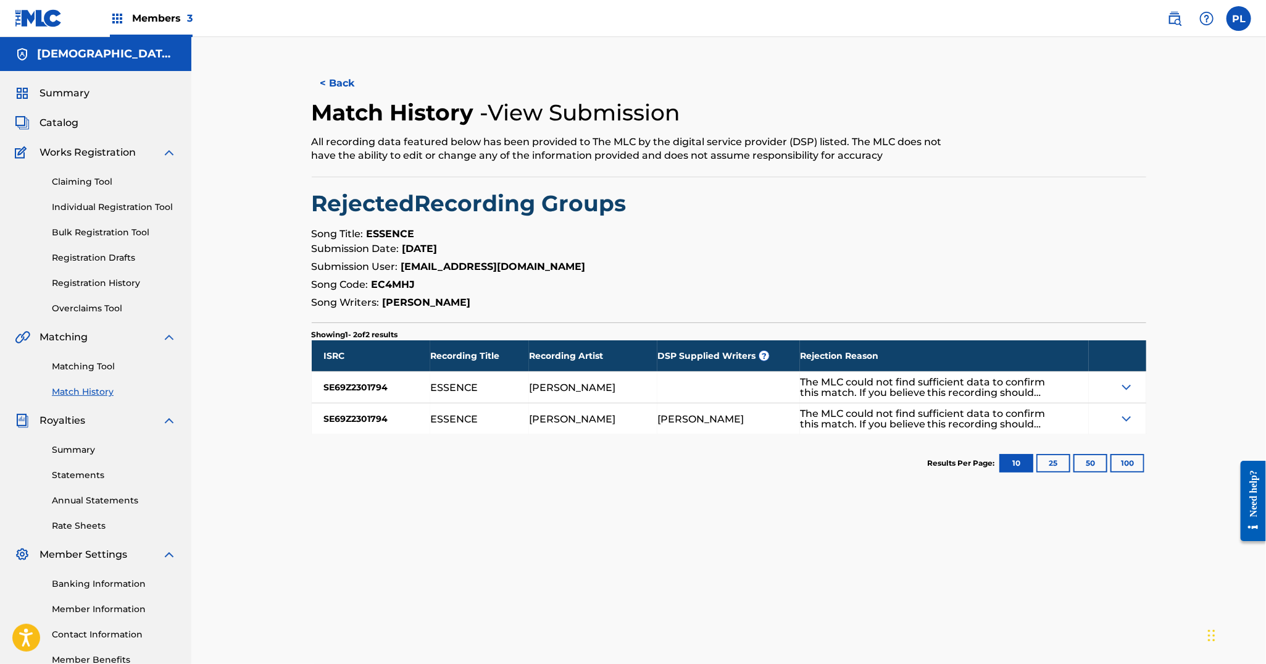
click at [1121, 391] on img at bounding box center [1126, 387] width 15 height 15
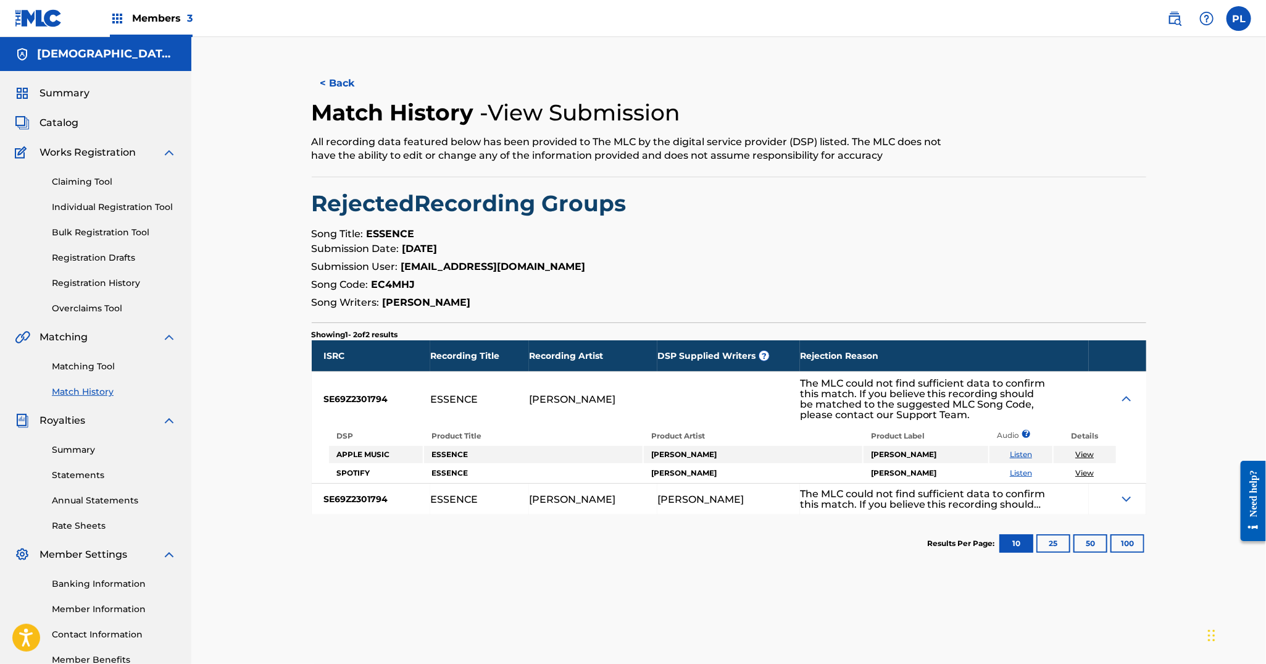
click at [326, 87] on button "< Back" at bounding box center [349, 83] width 74 height 31
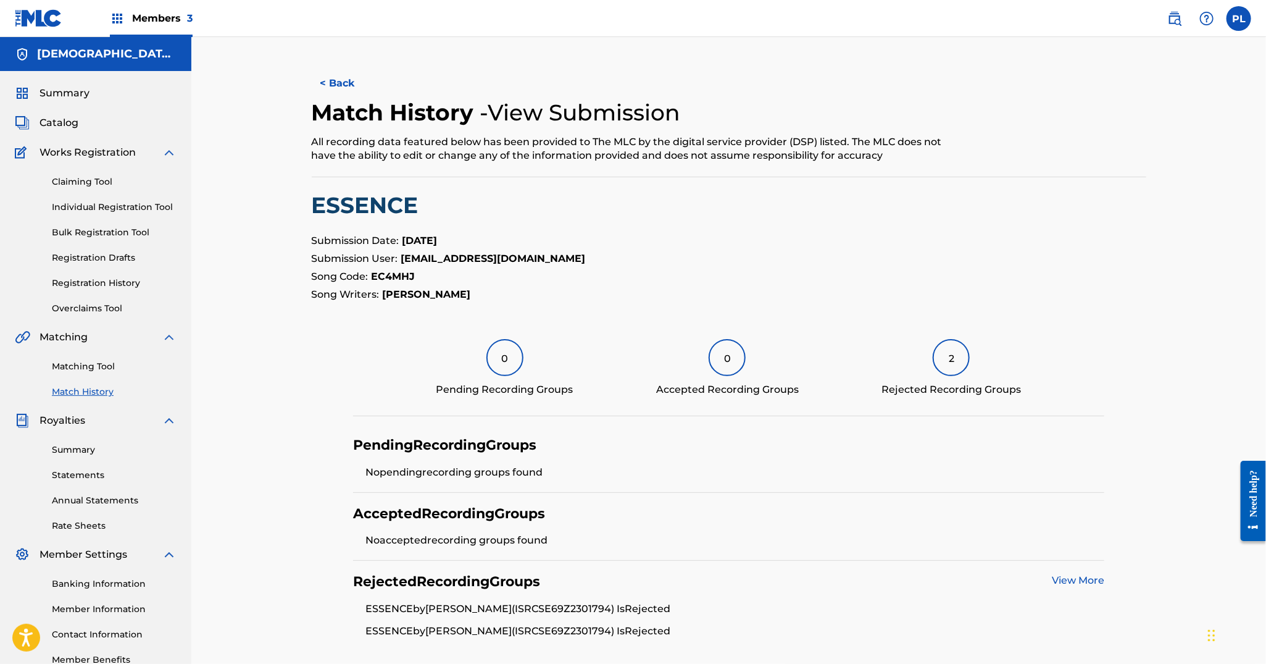
click at [326, 87] on button "< Back" at bounding box center [349, 83] width 74 height 31
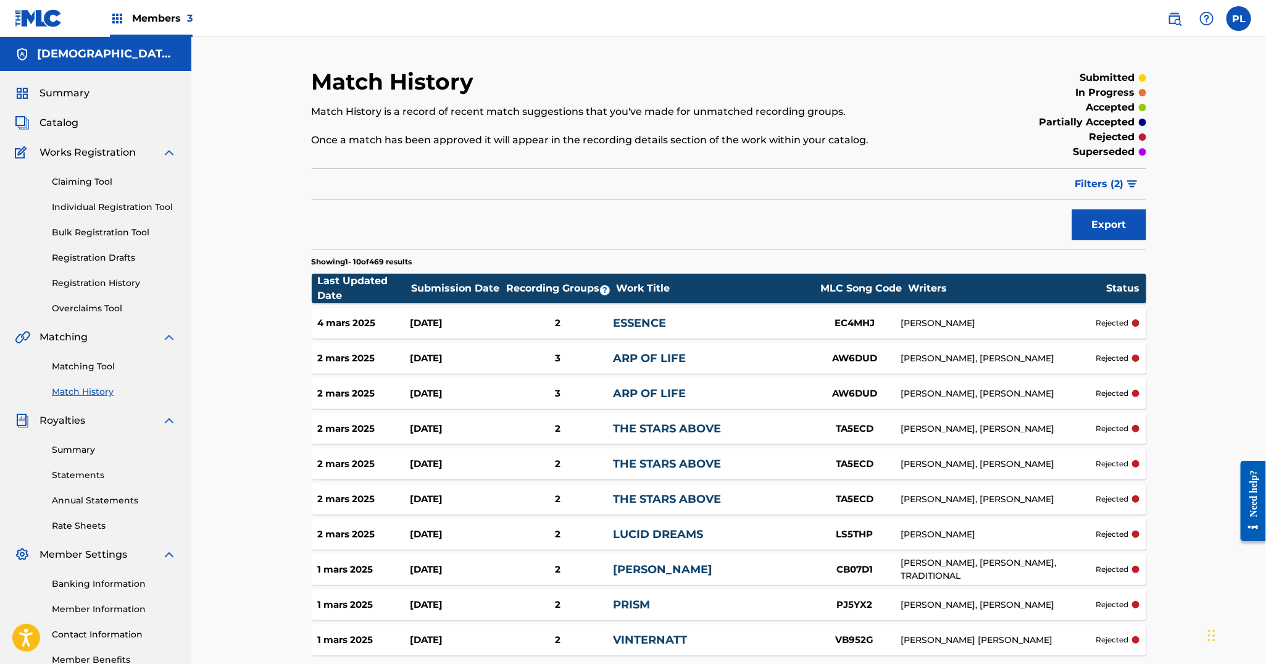
click at [1014, 458] on div "ELIAS WIRKKALA WESTLUND, WESSELY ANDRE" at bounding box center [998, 464] width 195 height 13
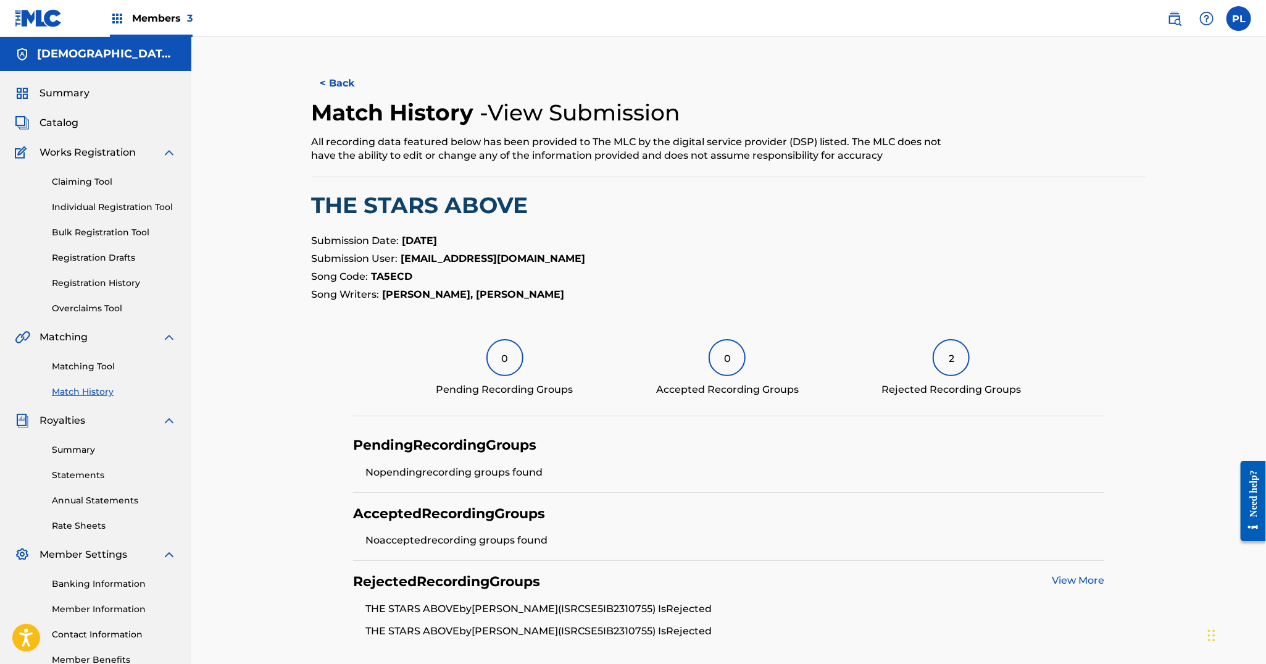
click at [1085, 580] on link "View More" at bounding box center [1078, 580] width 52 height 12
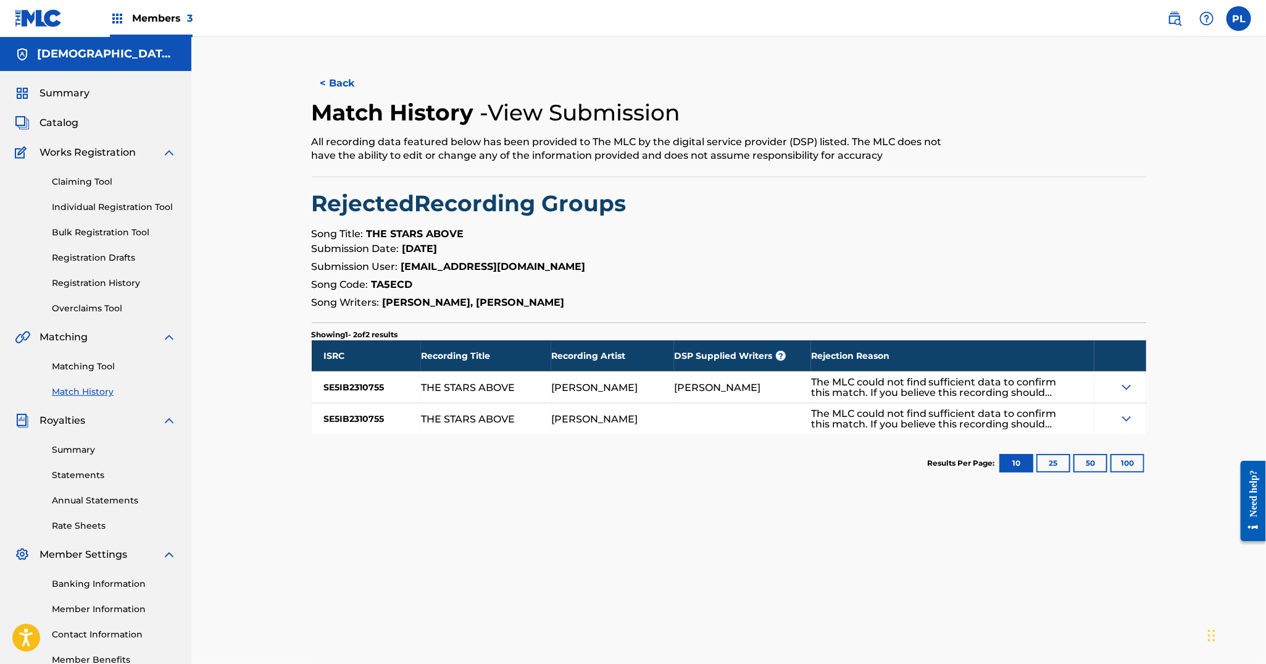
click at [331, 77] on button "< Back" at bounding box center [349, 83] width 74 height 31
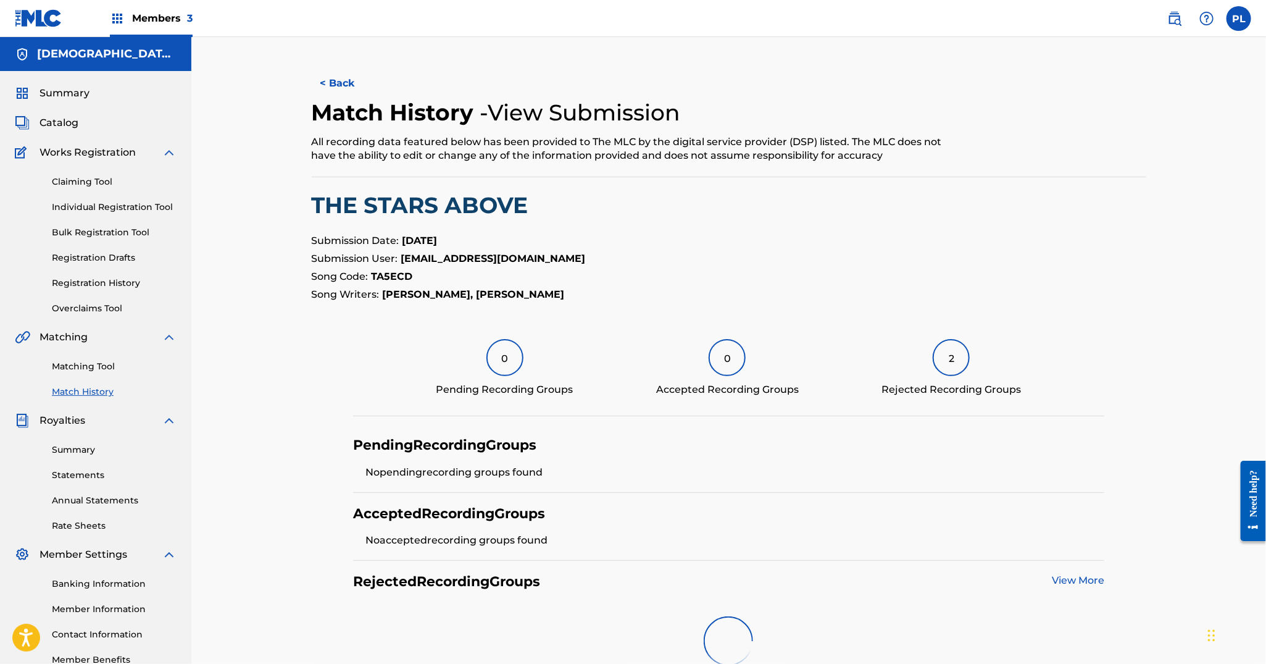
click at [335, 78] on button "< Back" at bounding box center [349, 83] width 74 height 31
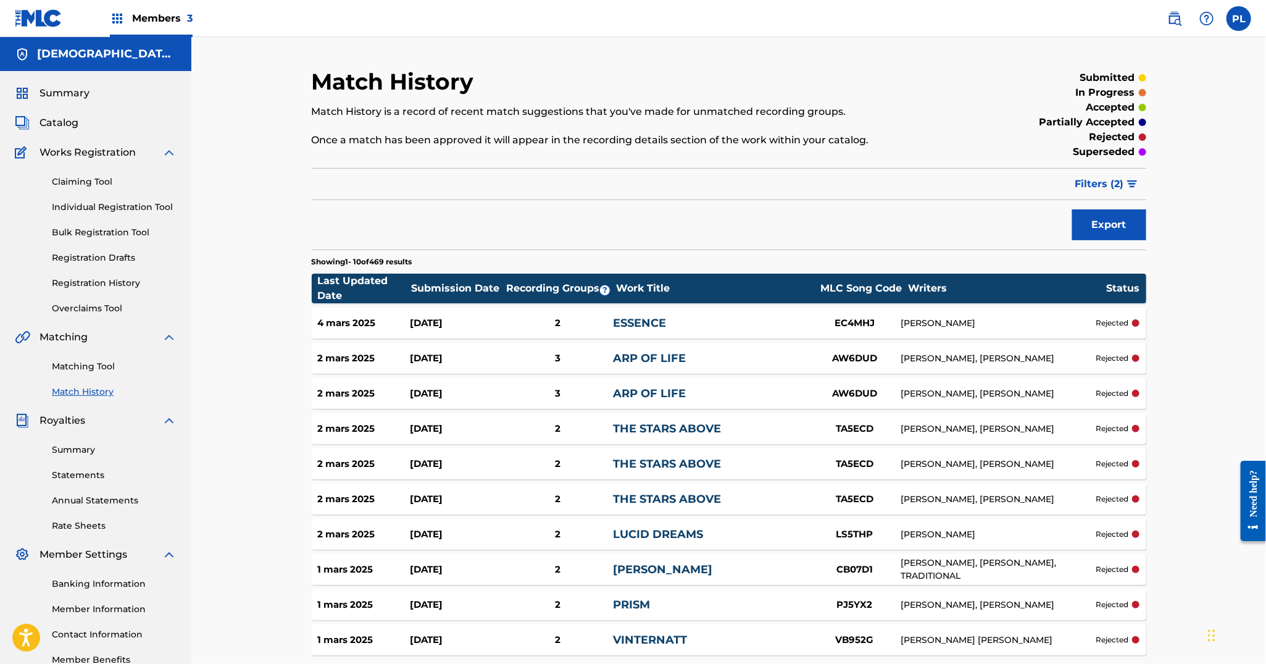
scroll to position [114, 0]
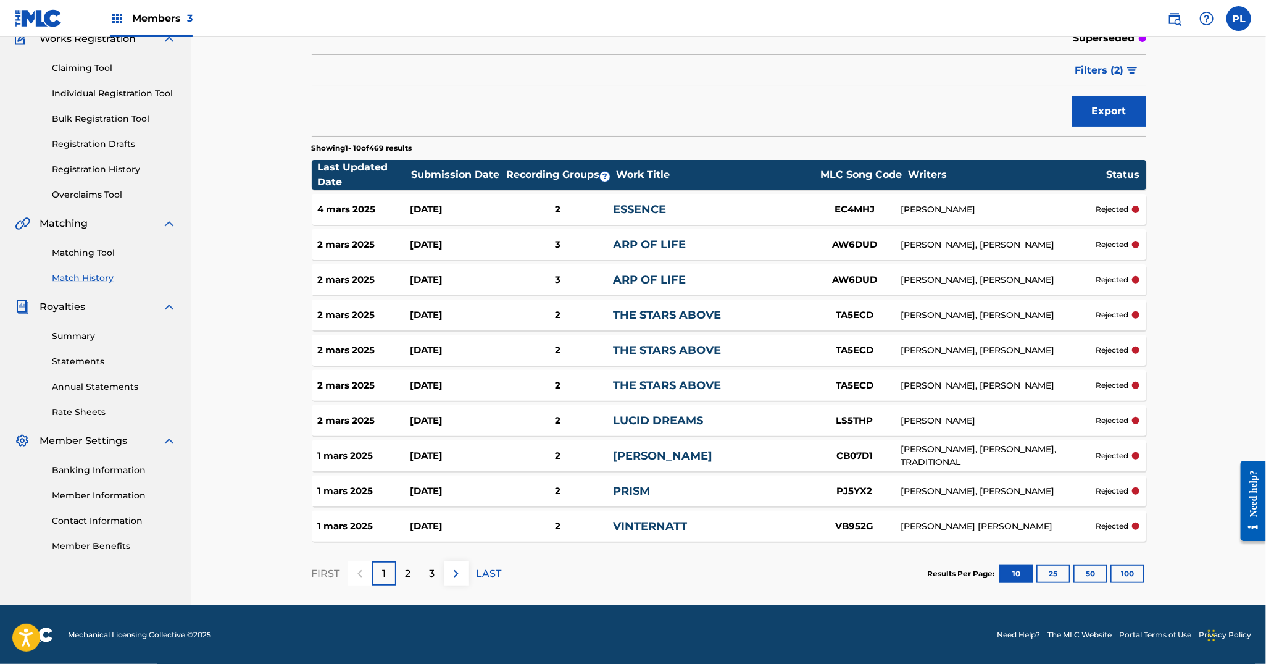
click at [1035, 515] on div "1 mars 2025 16 nov. 2024 2 VINTERNATT VB952G TOBIAS THEODOR NORBERG rejected" at bounding box center [729, 526] width 835 height 31
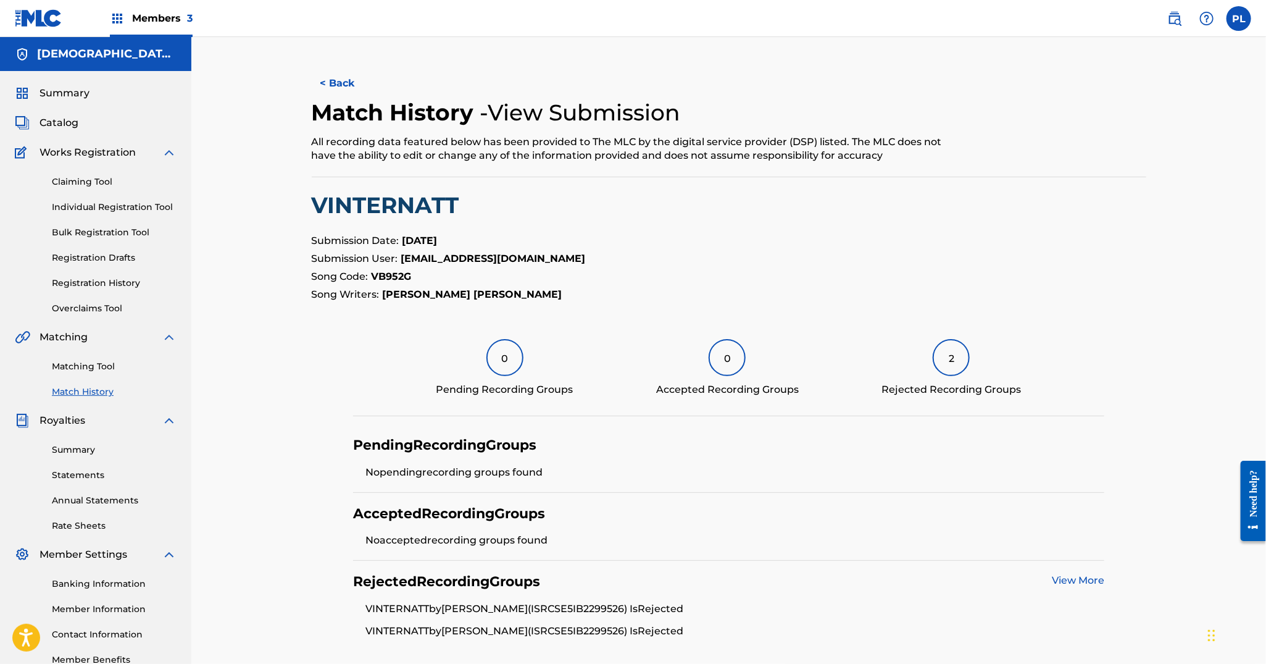
scroll to position [107, 0]
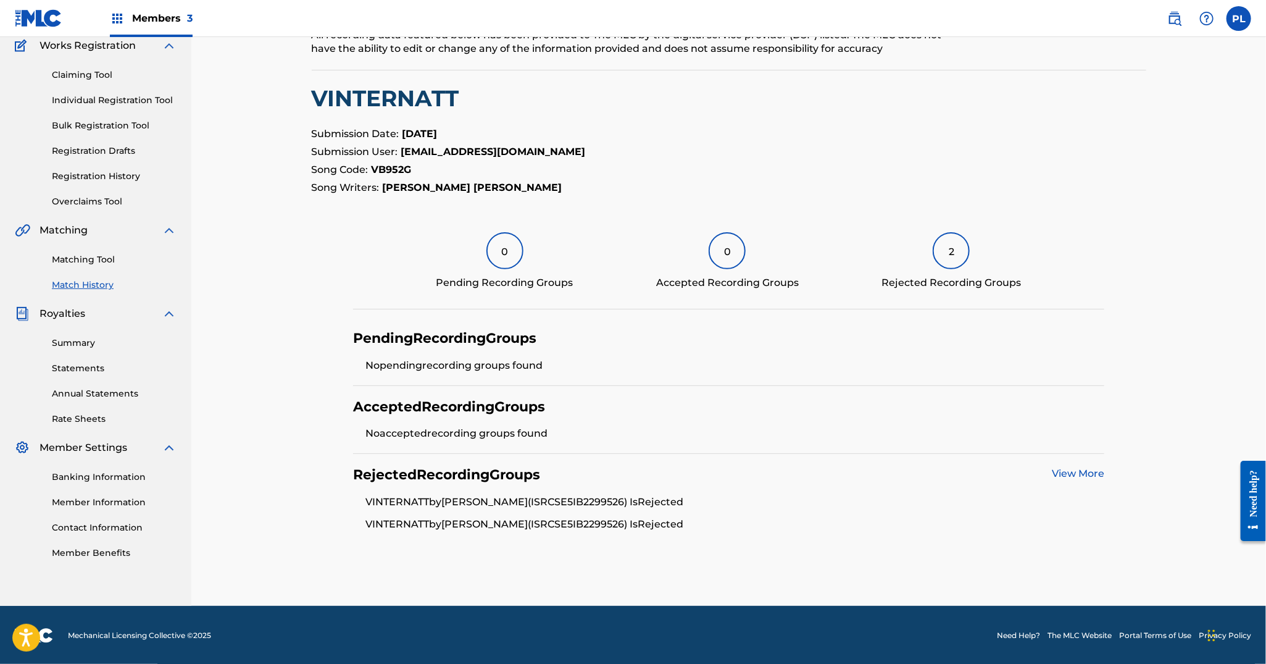
click at [1108, 469] on section "Pending Recording Groups No pending recording groups found Accepted Recording G…" at bounding box center [729, 430] width 835 height 227
click at [1087, 472] on link "View More" at bounding box center [1078, 473] width 52 height 12
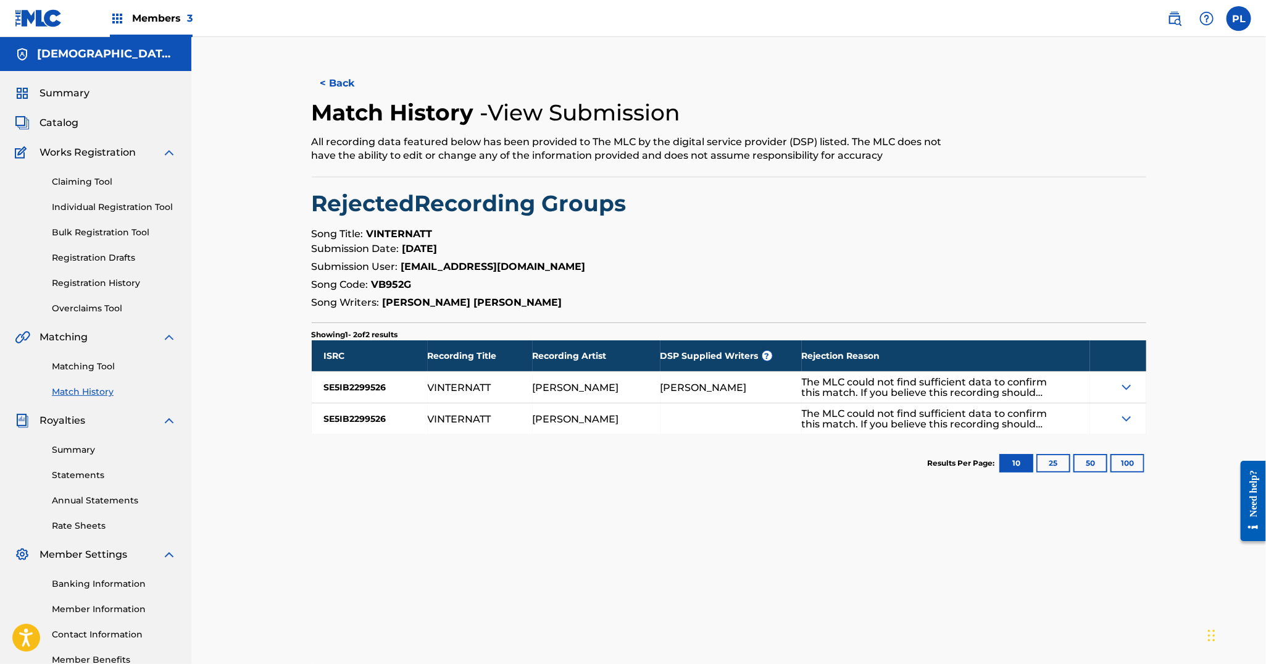
click at [1030, 378] on div "The MLC could not find sufficient data to confirm this match. If you believe th…" at bounding box center [925, 387] width 247 height 21
click at [1119, 385] on img at bounding box center [1126, 387] width 15 height 15
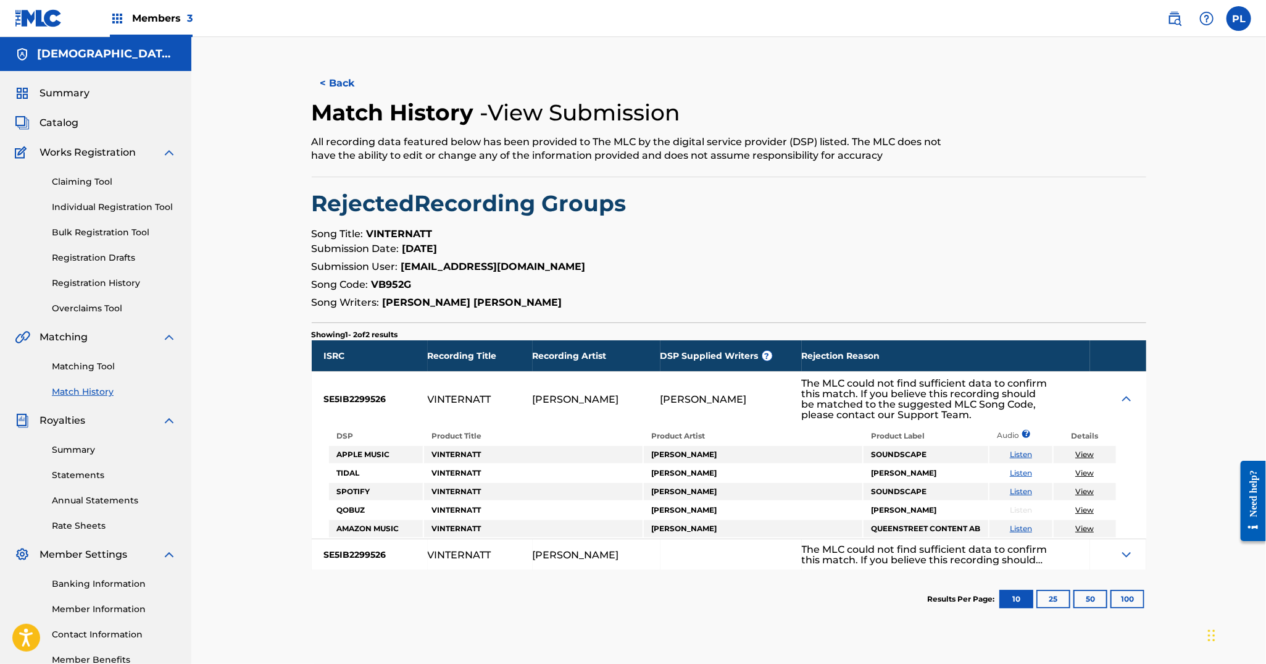
click at [62, 127] on span "Catalog" at bounding box center [59, 122] width 39 height 15
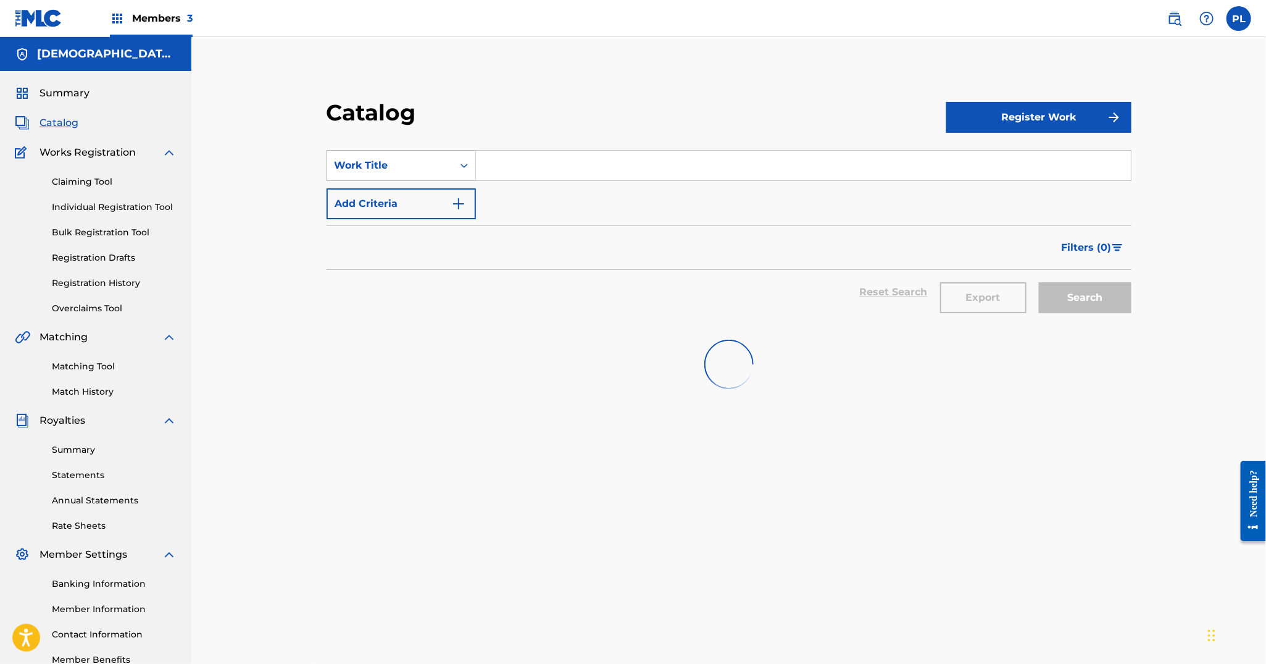
click at [427, 165] on div "Work Title" at bounding box center [390, 165] width 111 height 15
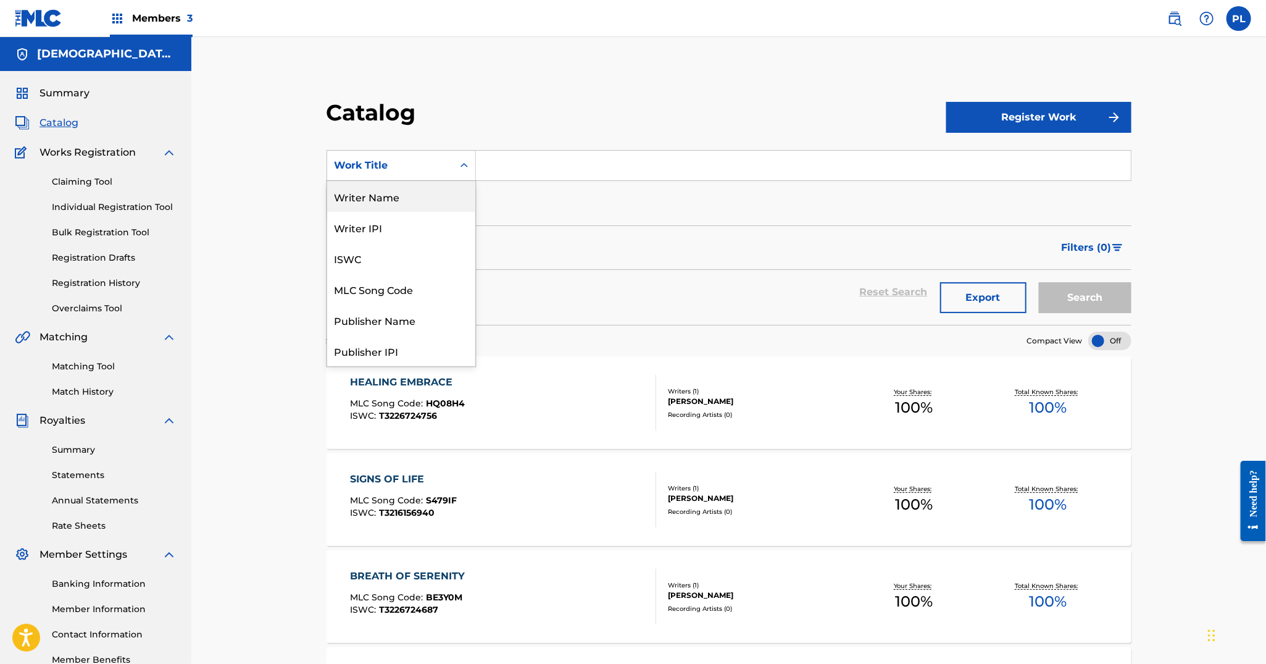
click at [410, 200] on div "Writer Name" at bounding box center [401, 196] width 148 height 31
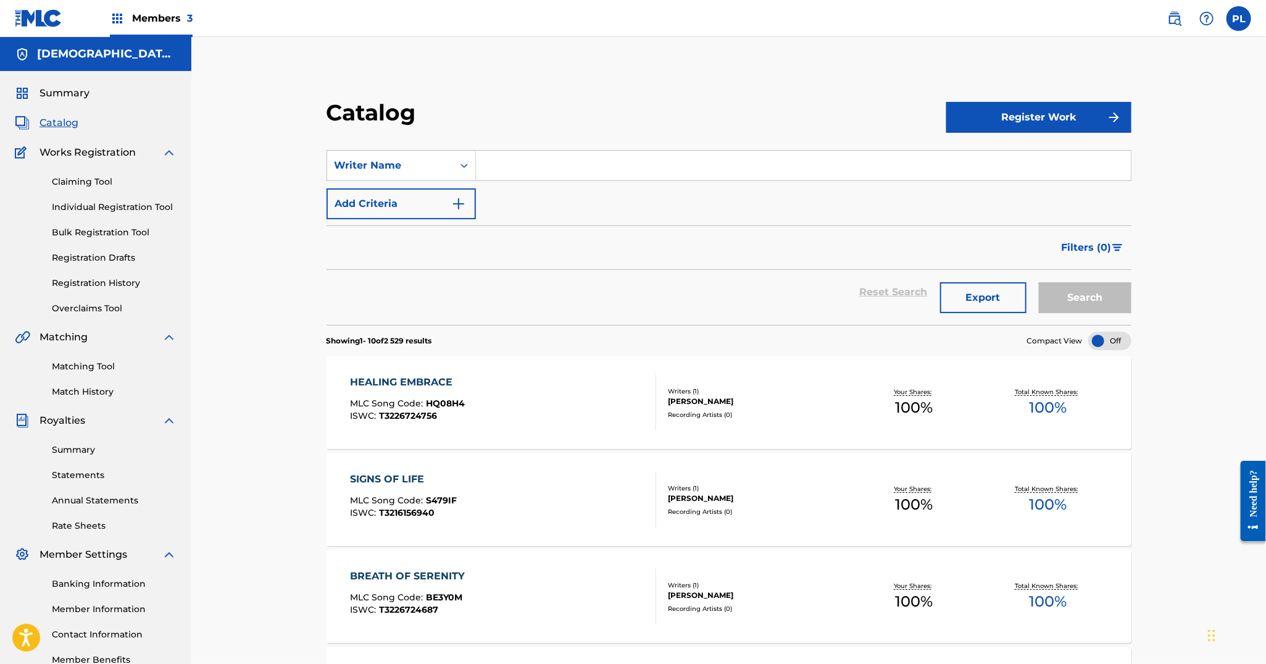
click at [562, 169] on input "Search Form" at bounding box center [803, 166] width 655 height 30
click at [1039, 282] on button "Search" at bounding box center [1085, 297] width 93 height 31
type input "fredrik johansson"
click at [1039, 282] on button "Search" at bounding box center [1085, 297] width 93 height 31
click at [1104, 305] on button "Search" at bounding box center [1085, 297] width 93 height 31
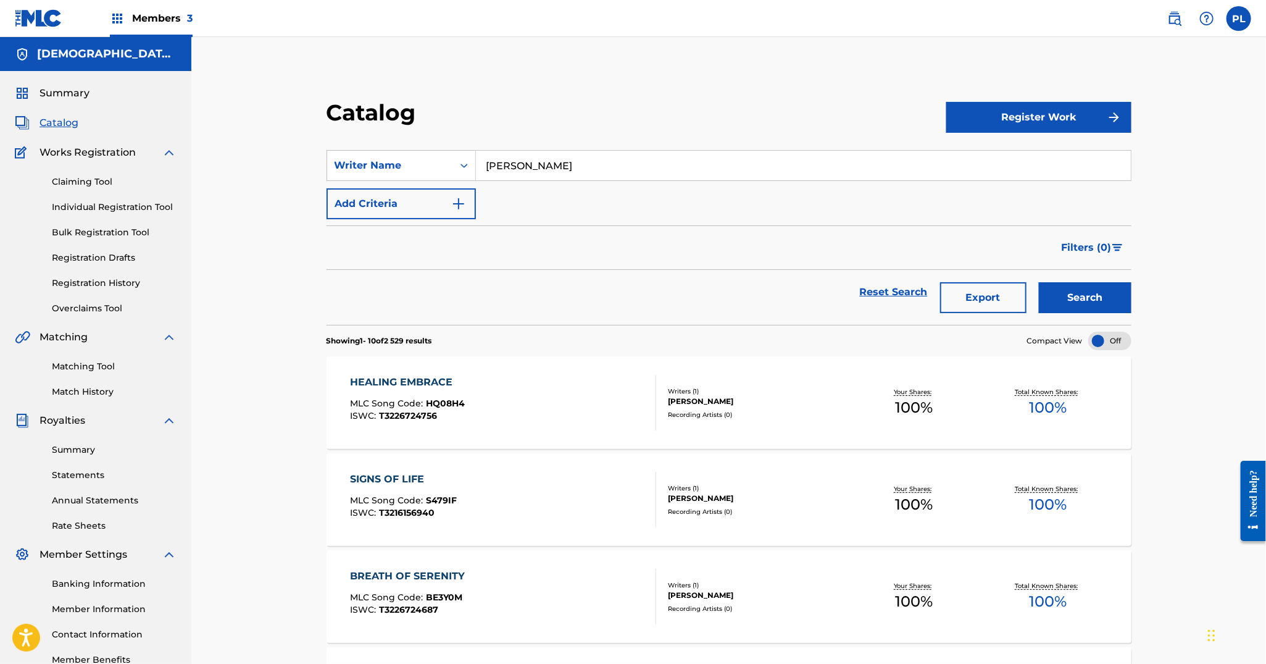
click at [712, 404] on div "FREDRIK JOHANSSON" at bounding box center [758, 401] width 180 height 11
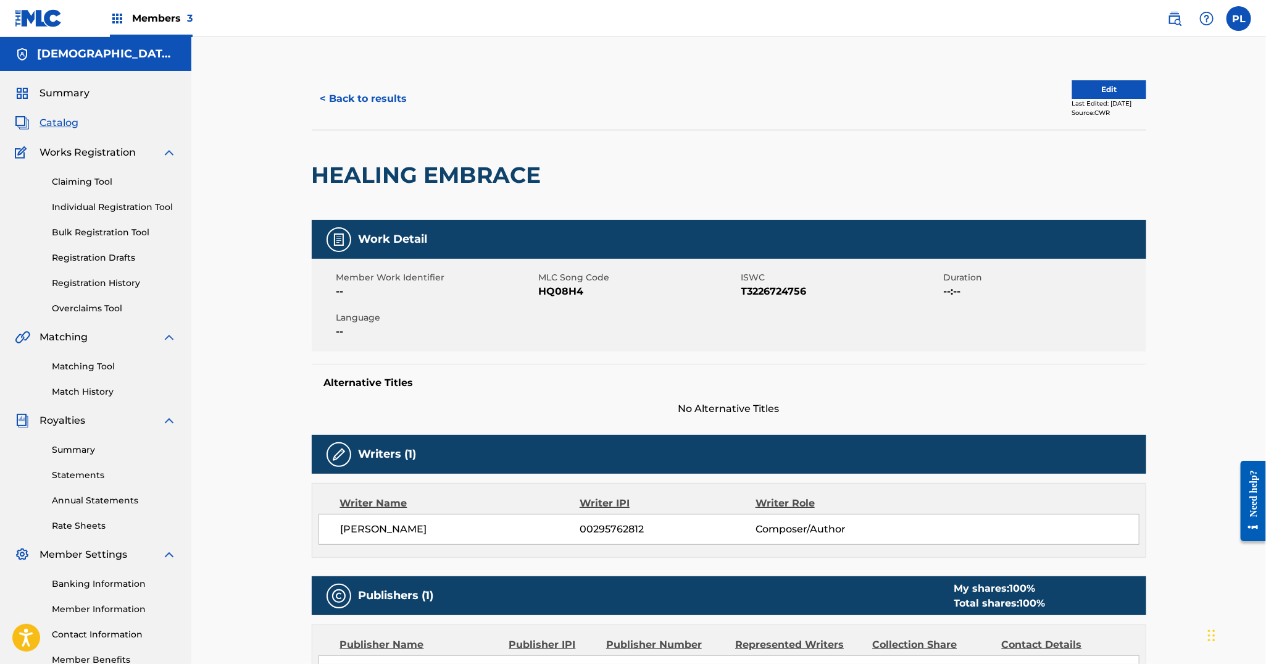
click at [622, 528] on span "00295762812" at bounding box center [667, 529] width 175 height 15
copy span "00295762812"
click at [387, 106] on button "< Back to results" at bounding box center [364, 98] width 104 height 31
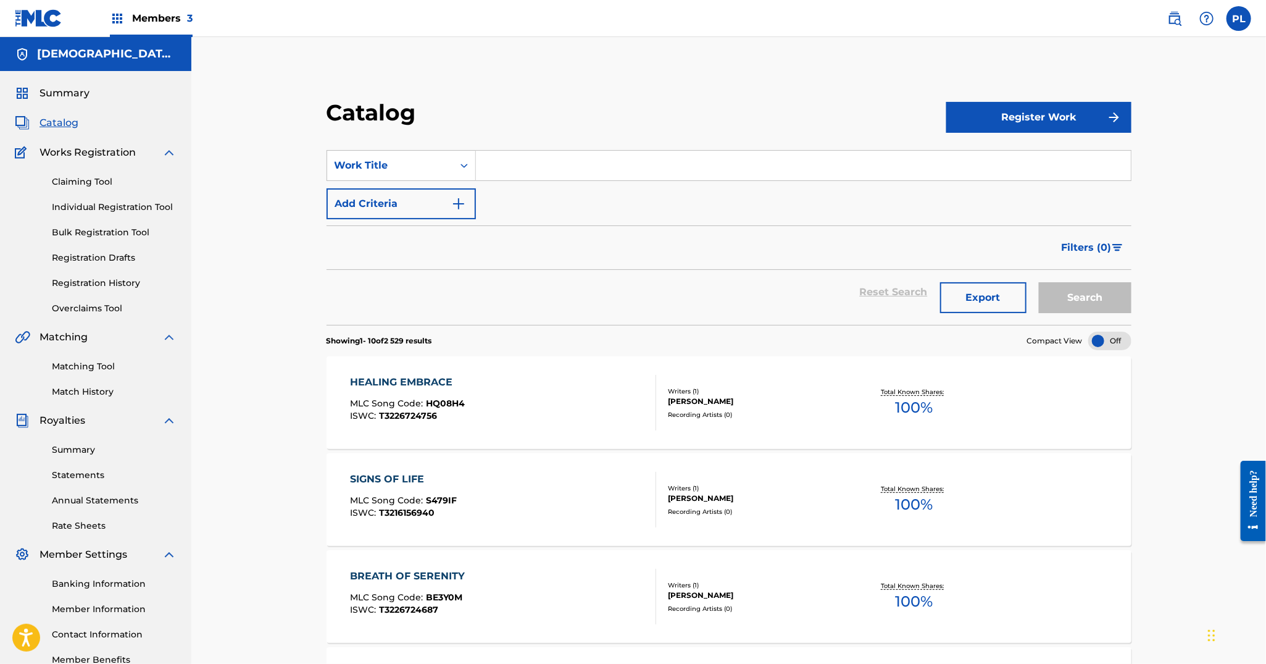
click at [536, 158] on input "Search Form" at bounding box center [803, 166] width 655 height 30
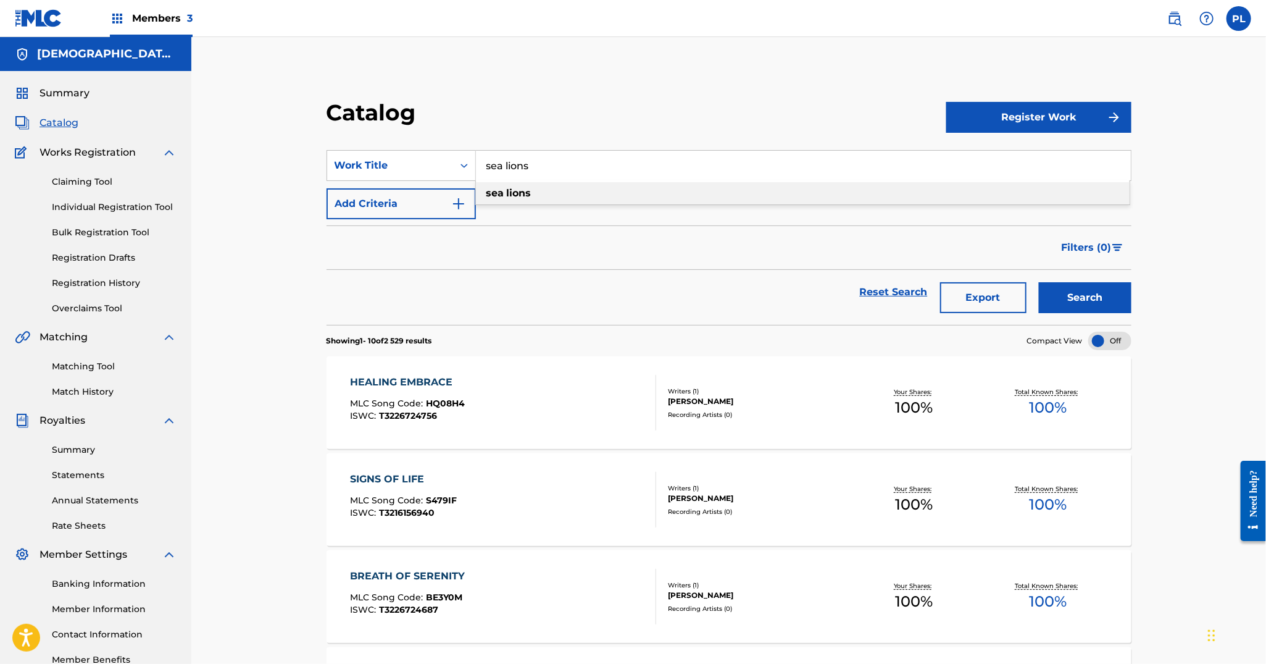
type input "sea lions"
click at [535, 191] on div "sea lions" at bounding box center [803, 193] width 654 height 22
click at [1100, 296] on button "Search" at bounding box center [1085, 297] width 93 height 31
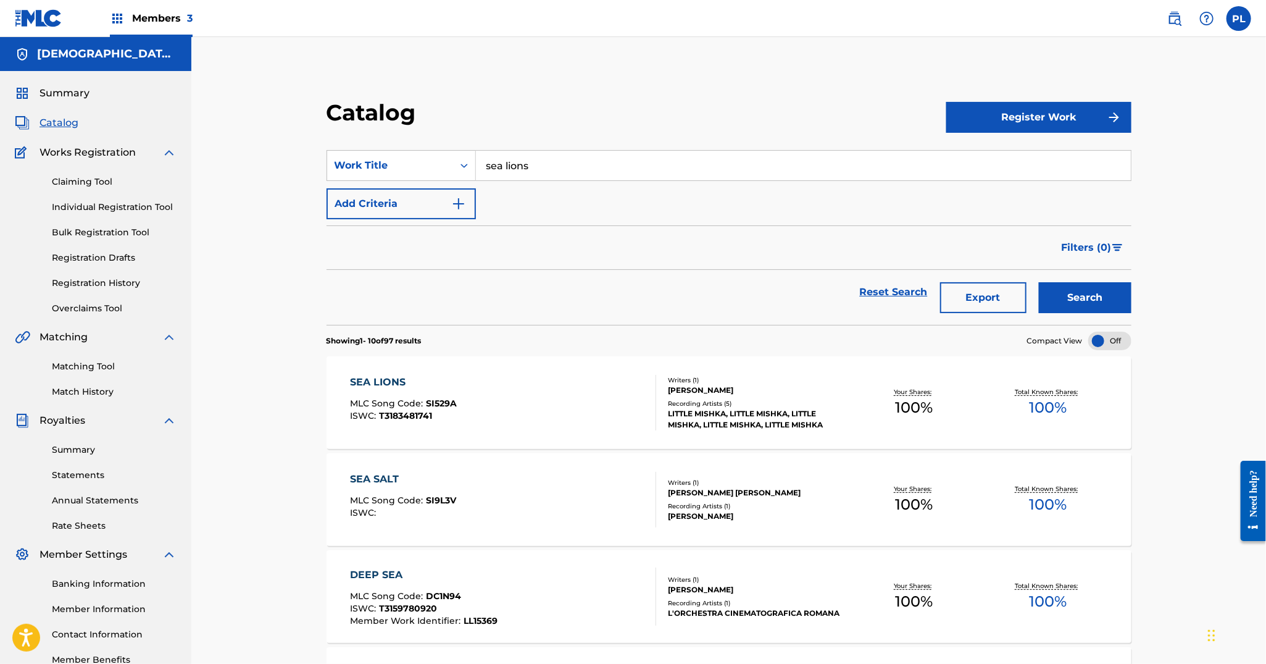
click at [722, 406] on div "Recording Artists ( 5 )" at bounding box center [758, 403] width 180 height 9
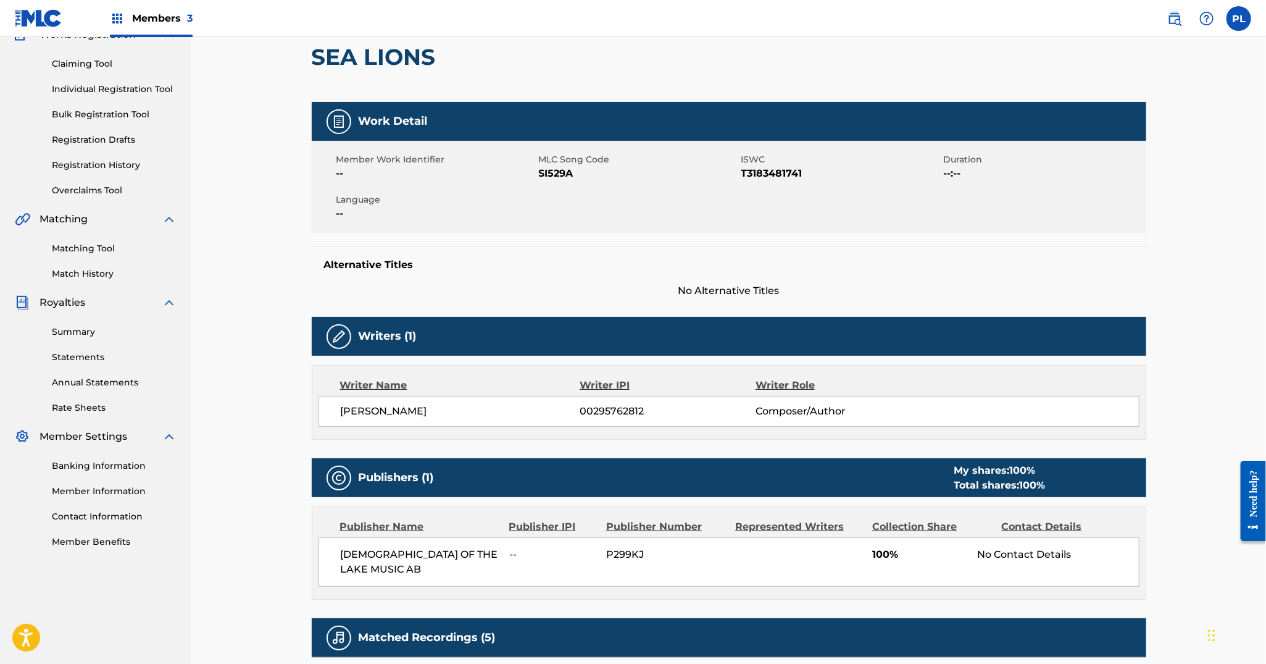
scroll to position [119, 0]
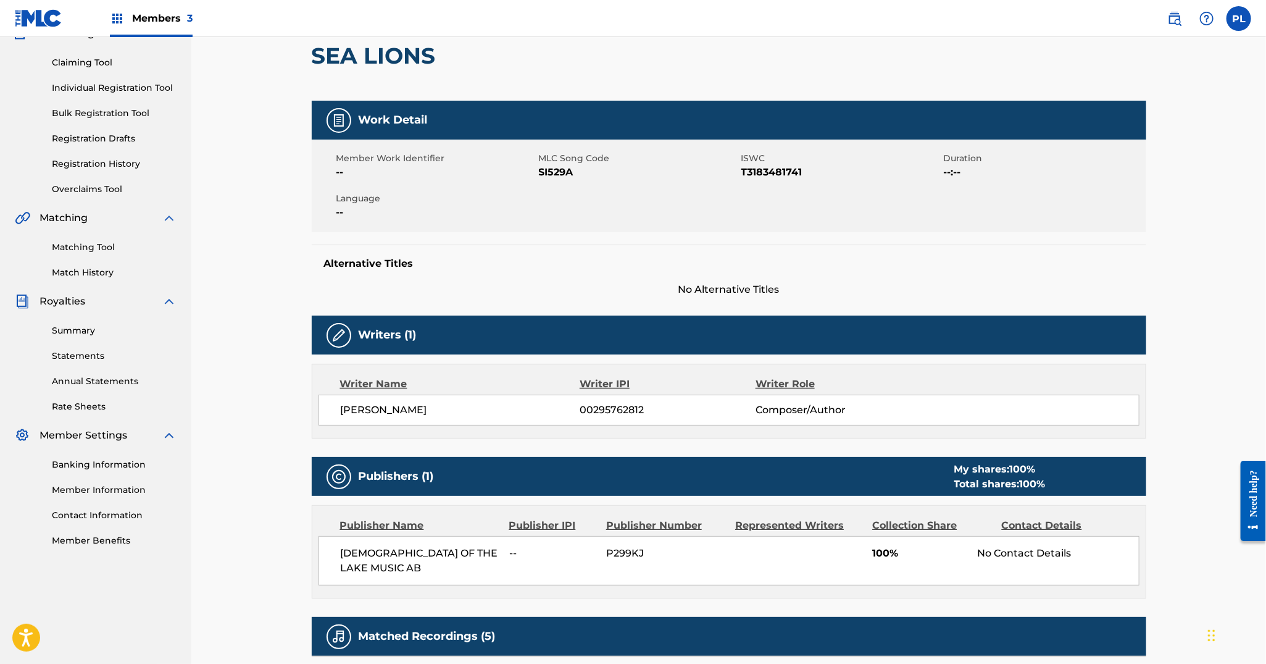
click at [78, 271] on link "Match History" at bounding box center [114, 272] width 125 height 13
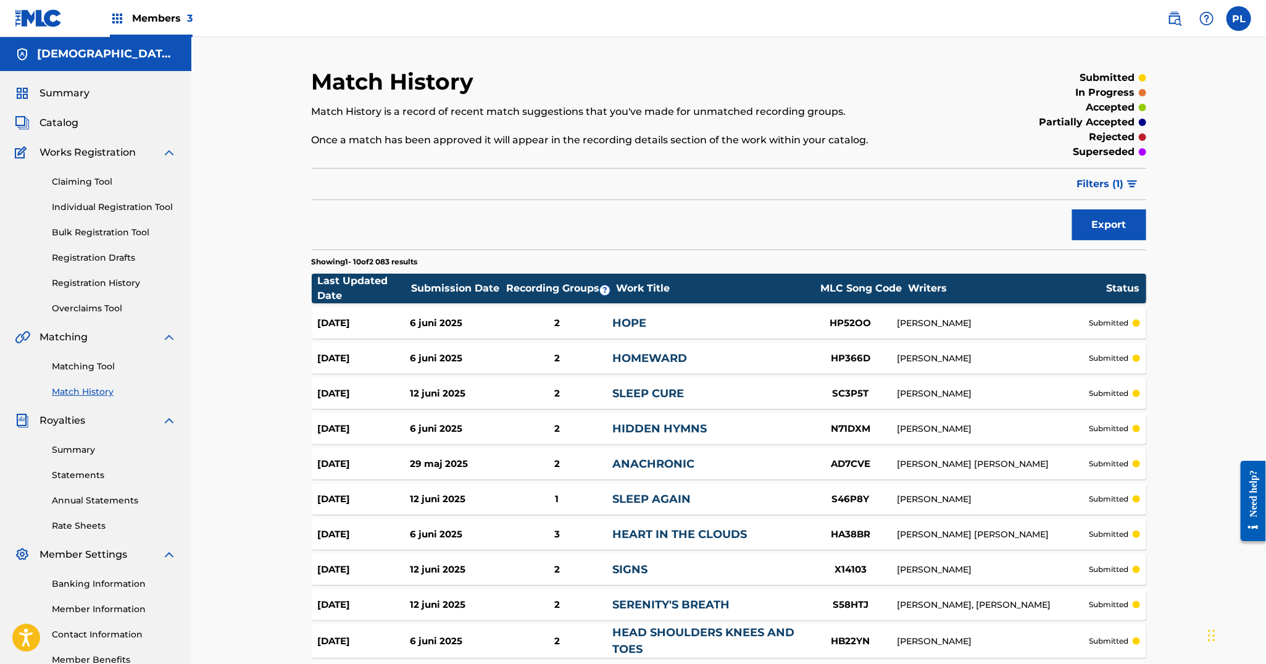
click at [1111, 177] on span "Filters ( 1 )" at bounding box center [1100, 184] width 47 height 15
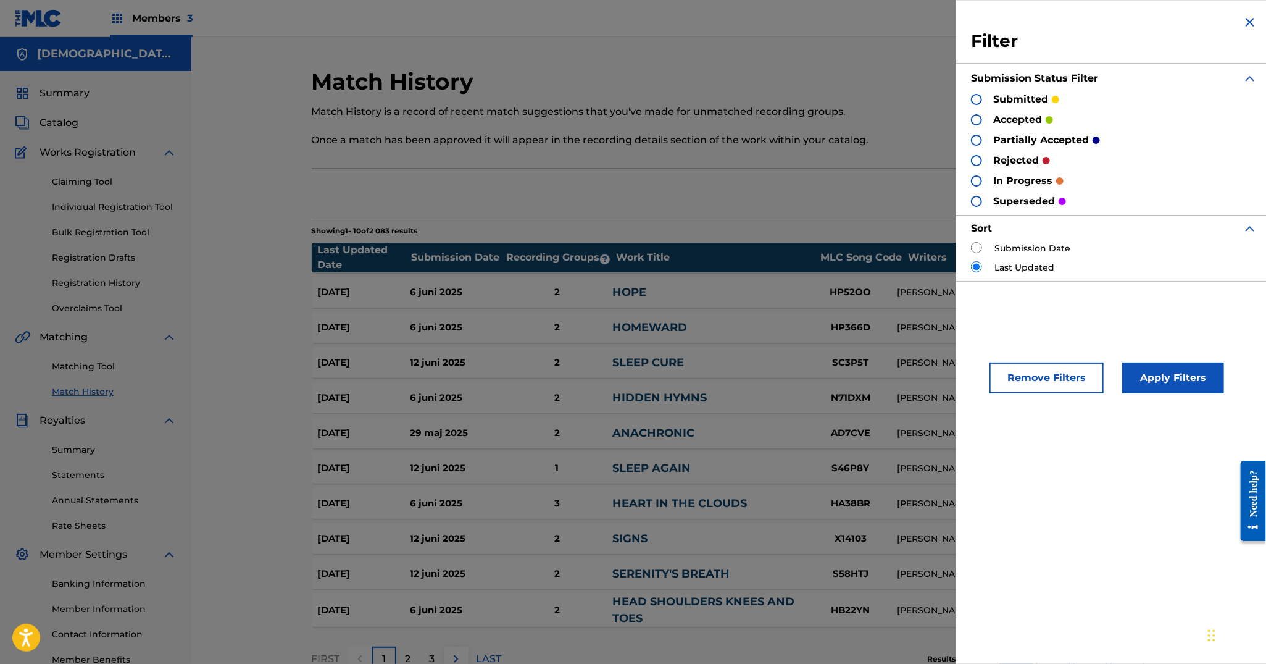
click at [1249, 16] on img at bounding box center [1250, 22] width 15 height 15
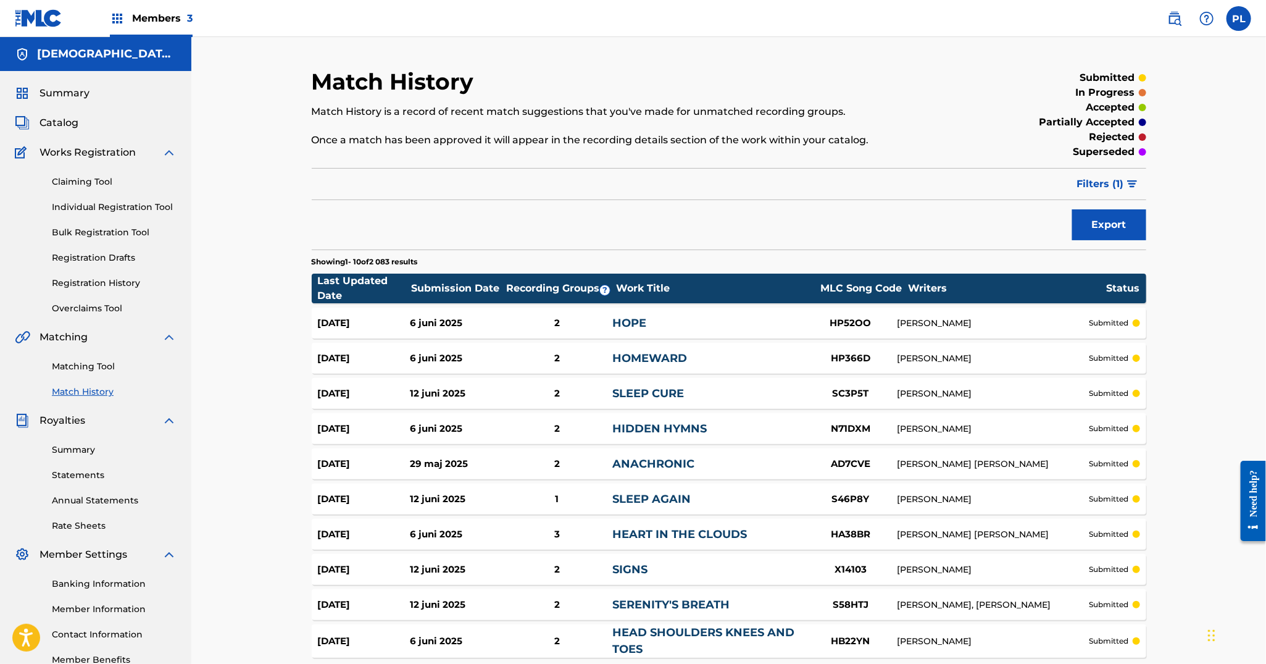
click at [1118, 194] on button "Filters ( 1 )" at bounding box center [1108, 184] width 77 height 31
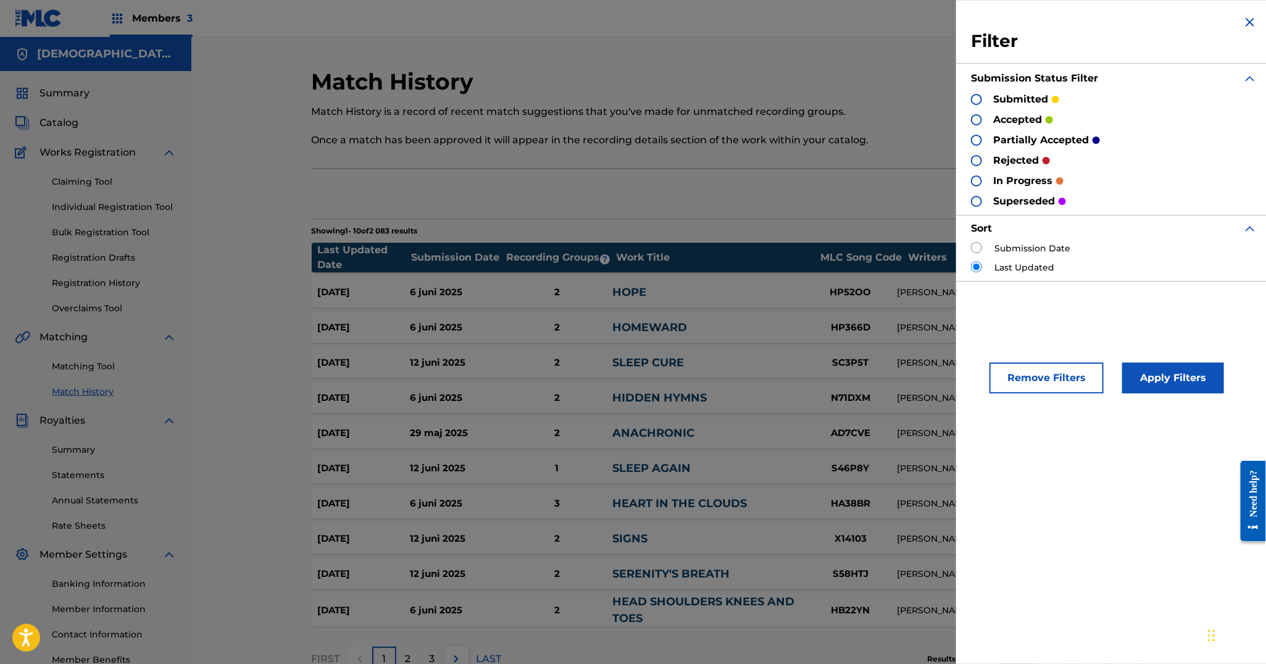
click at [1248, 22] on img at bounding box center [1250, 22] width 15 height 15
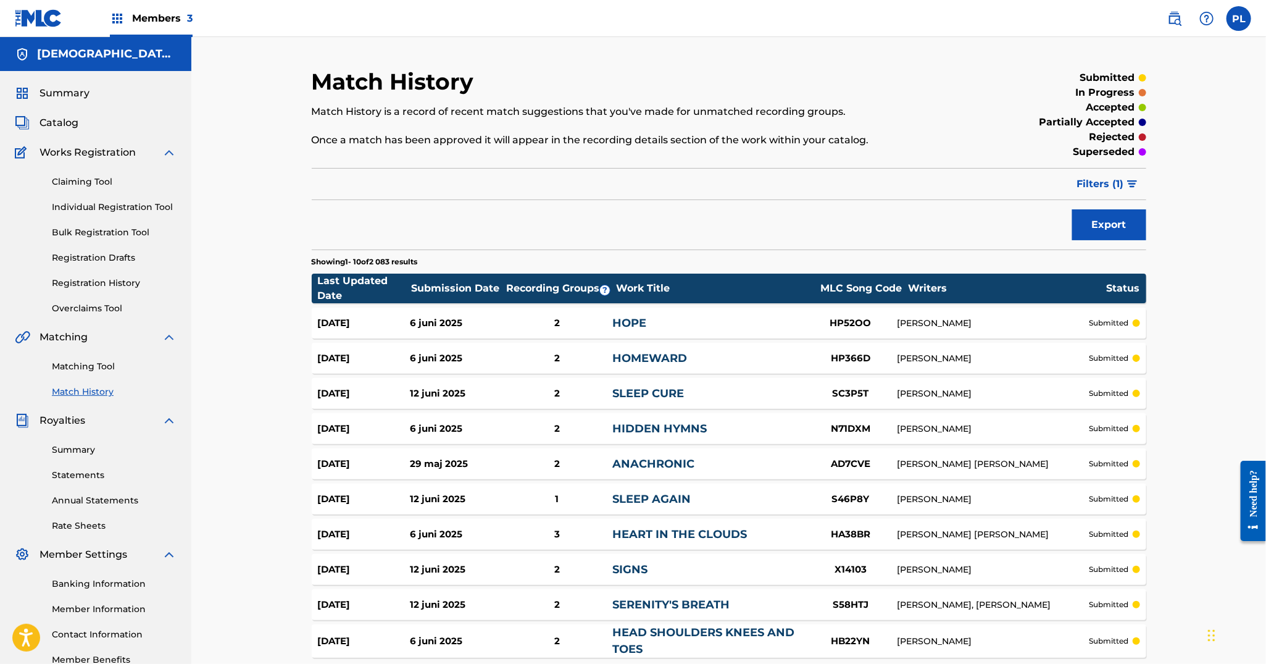
click at [1120, 223] on button "Export" at bounding box center [1109, 224] width 74 height 31
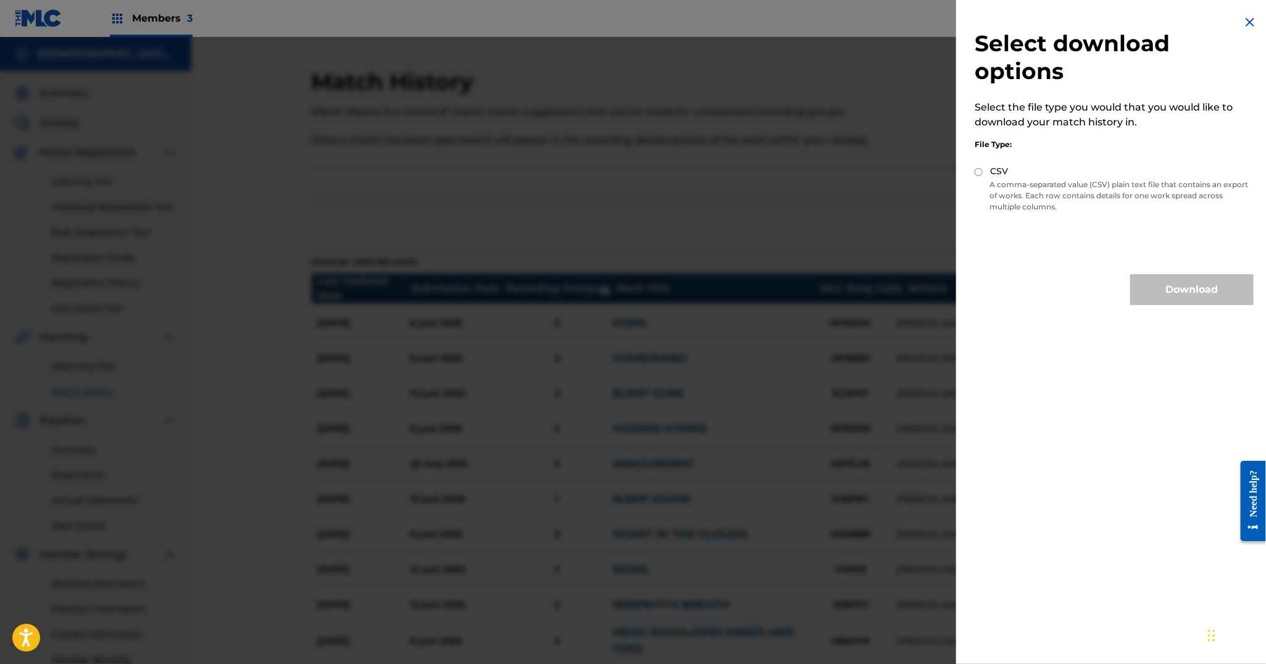
click at [985, 177] on div "CSV" at bounding box center [1114, 172] width 279 height 14
click at [980, 171] on input "CSV" at bounding box center [979, 172] width 8 height 8
radio input "true"
click at [1177, 288] on button "Download" at bounding box center [1191, 289] width 123 height 31
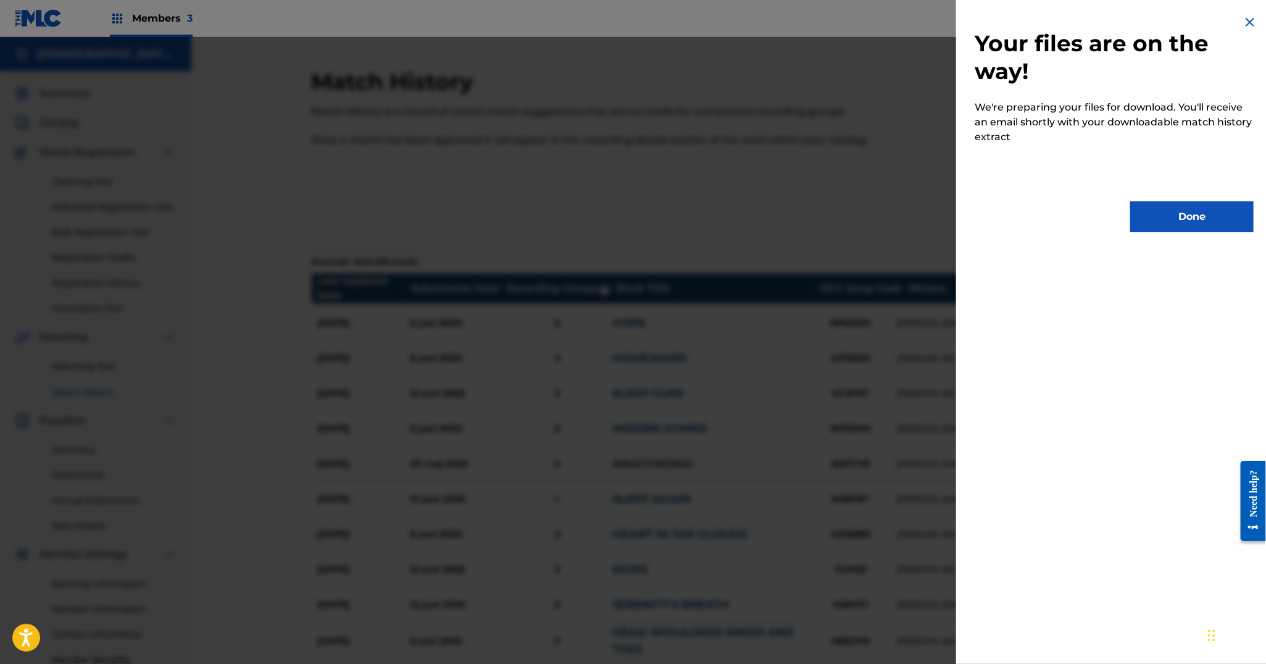
click at [1211, 230] on button "Done" at bounding box center [1191, 216] width 123 height 31
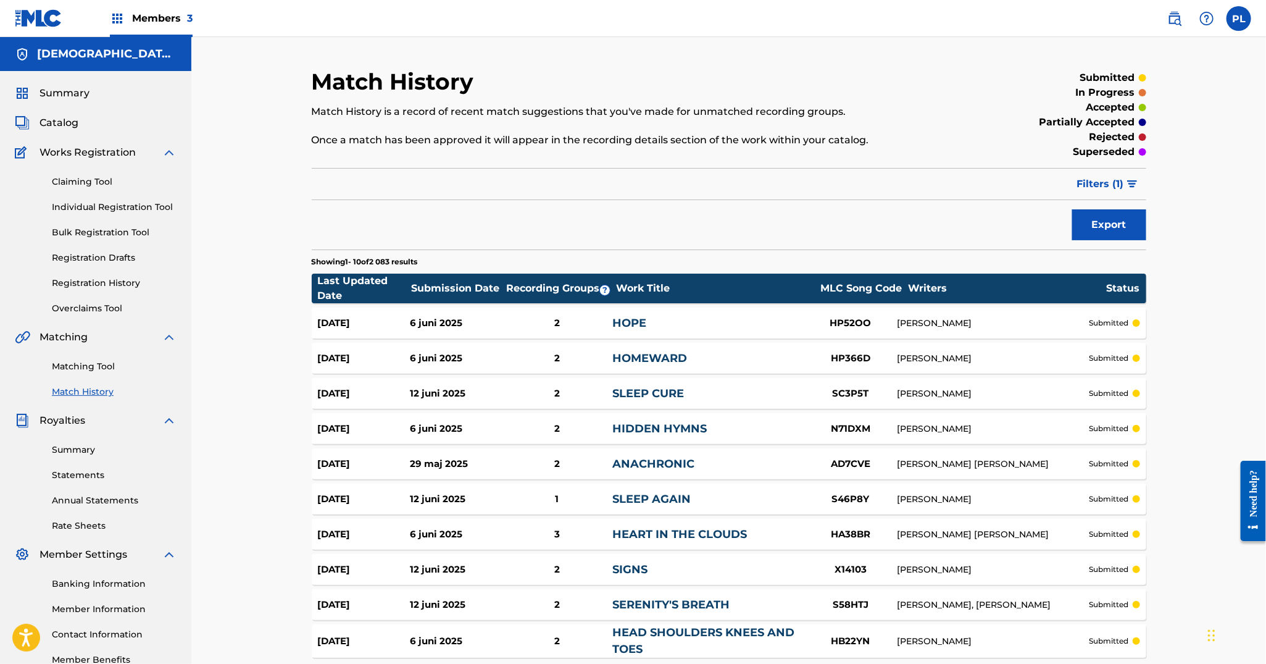
click at [64, 127] on span "Catalog" at bounding box center [59, 122] width 39 height 15
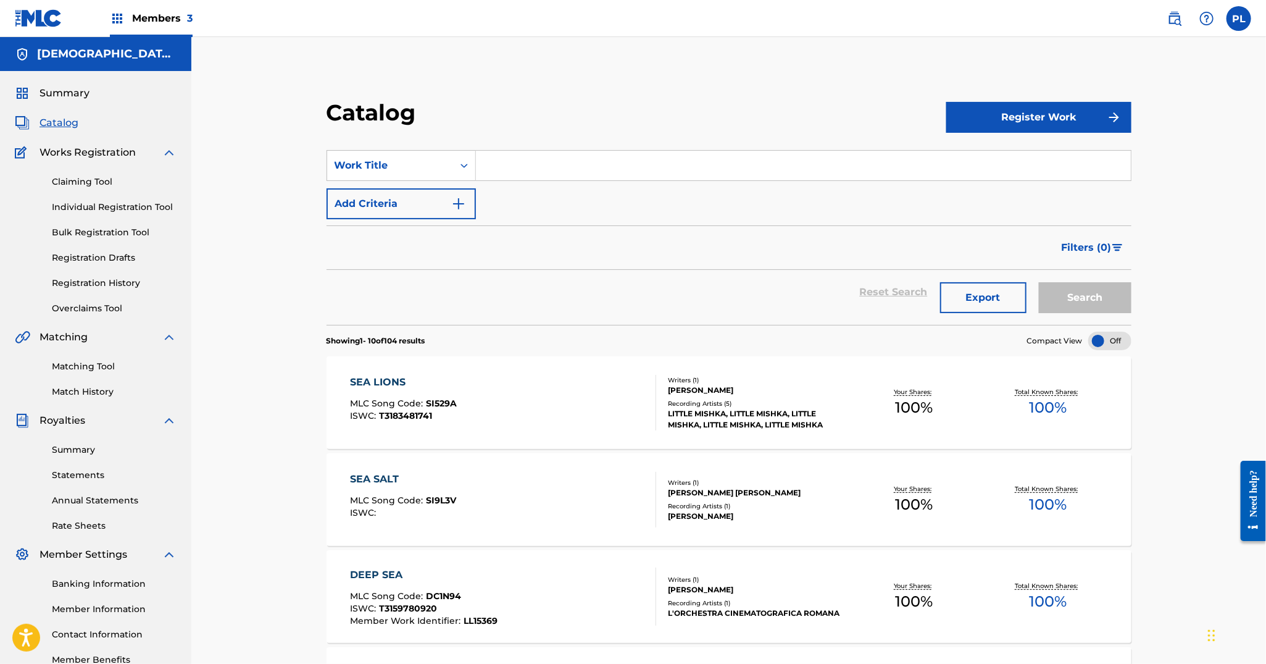
click at [548, 156] on input "Search Form" at bounding box center [803, 166] width 655 height 30
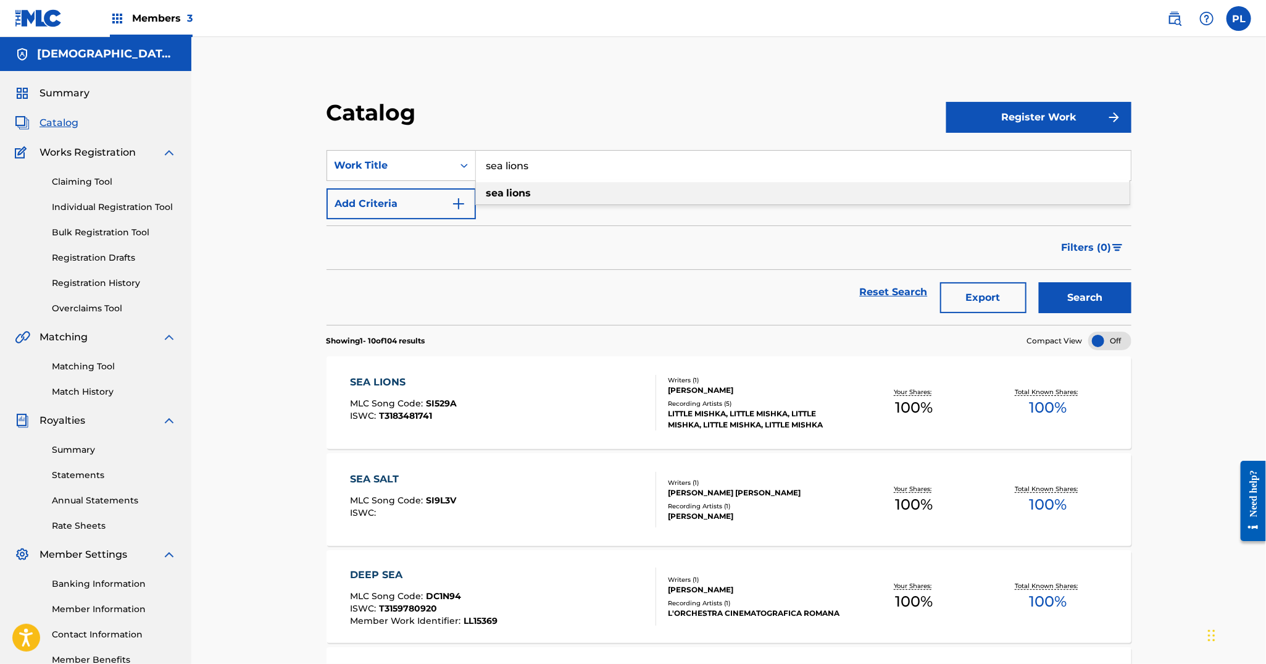
type input "sea lions"
click at [546, 199] on div "sea lions" at bounding box center [803, 193] width 654 height 22
click at [1105, 307] on button "Search" at bounding box center [1085, 297] width 93 height 31
click at [640, 382] on div "SEA LIONS MLC Song Code : SI529A ISWC : T3183481741" at bounding box center [504, 403] width 306 height 56
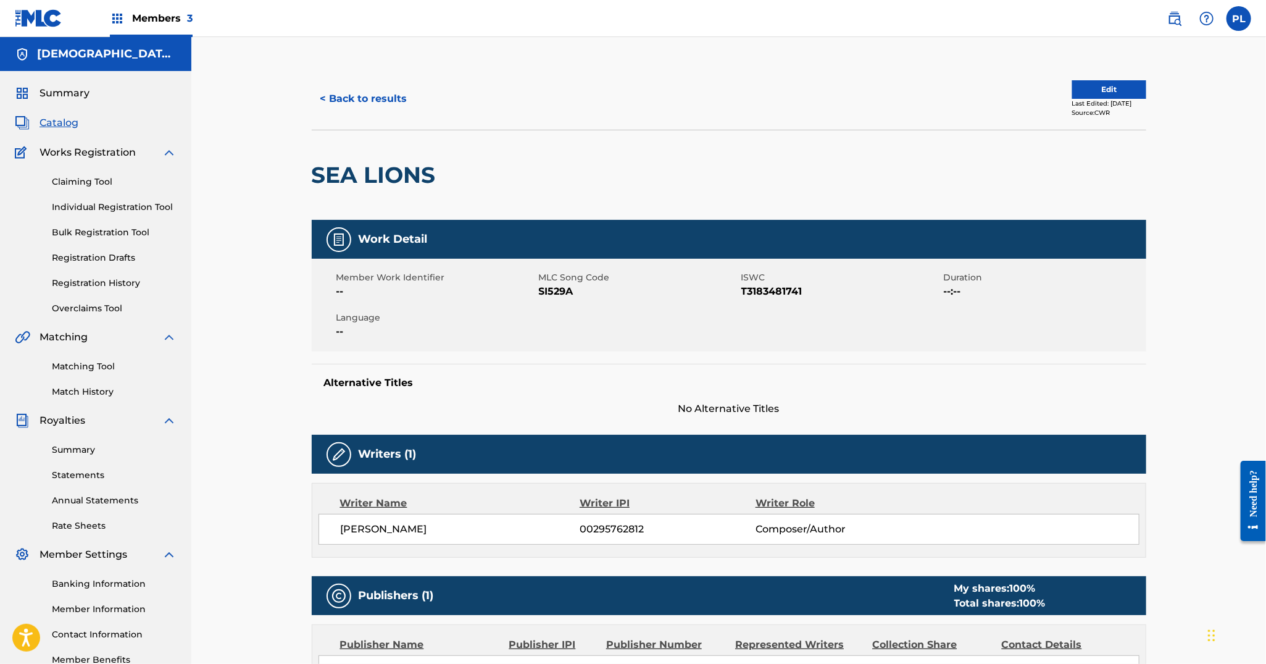
scroll to position [406, 0]
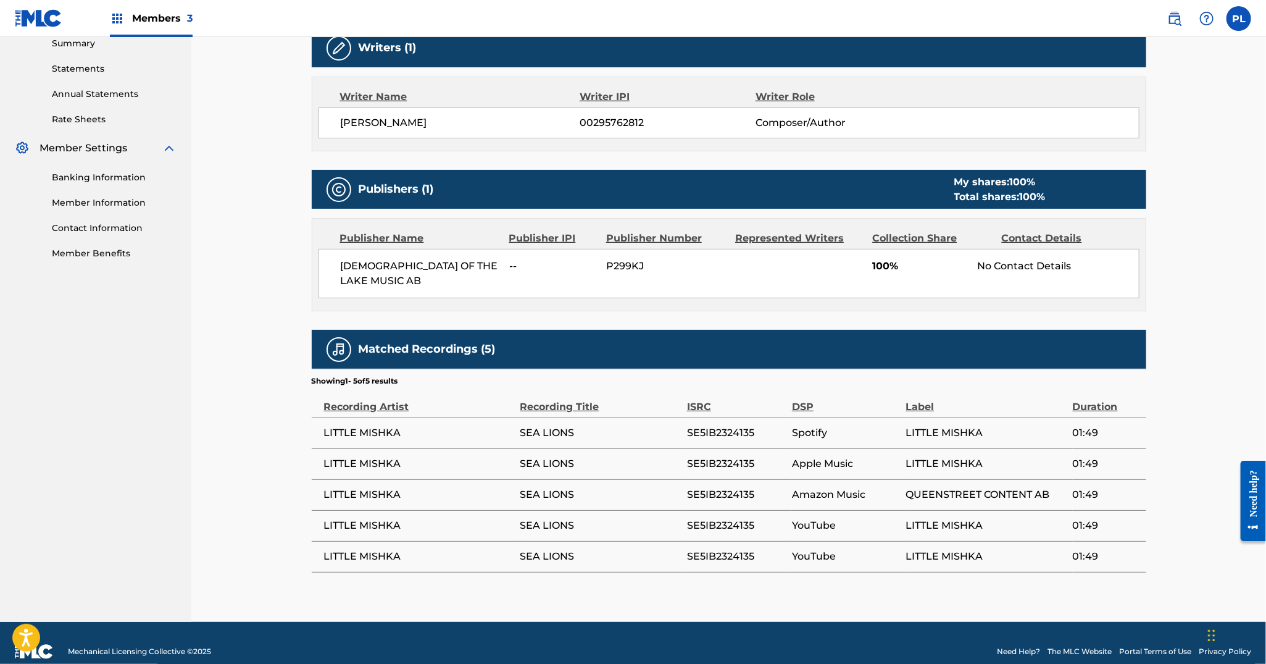
click at [291, 288] on div "< Back to results Edit Last Edited: June 30, 2025 Source: CWR SEA LIONS Work De…" at bounding box center [728, 126] width 1075 height 991
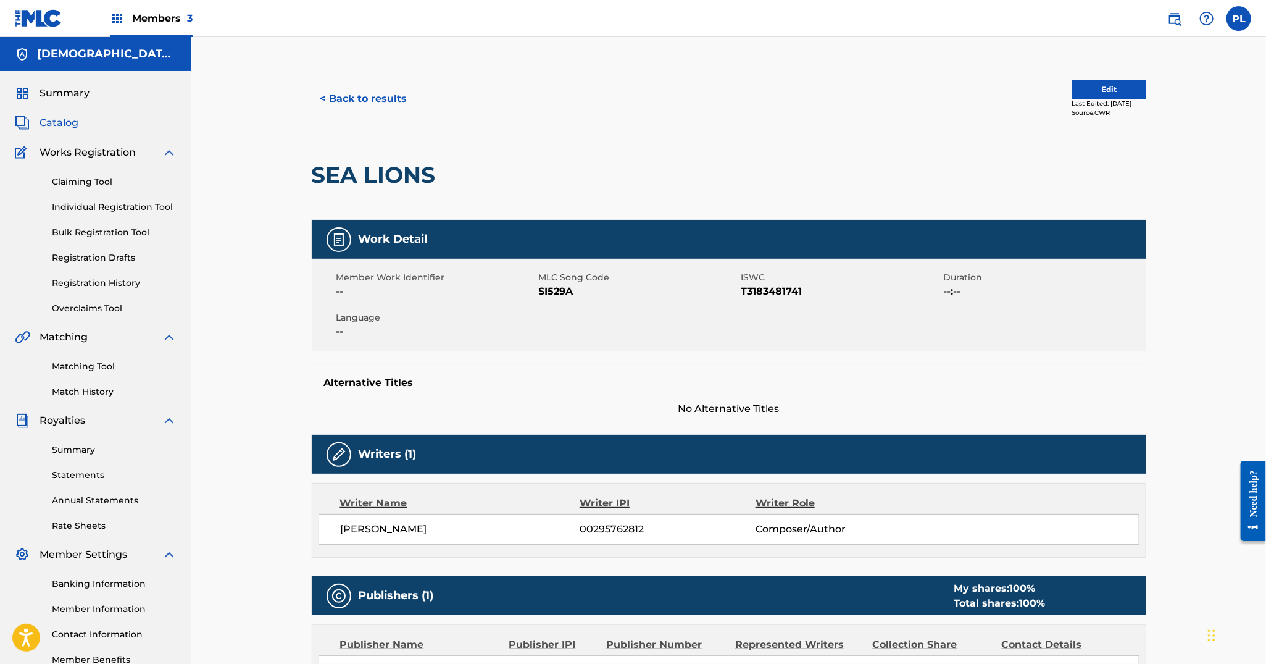
click at [367, 92] on button "< Back to results" at bounding box center [364, 98] width 104 height 31
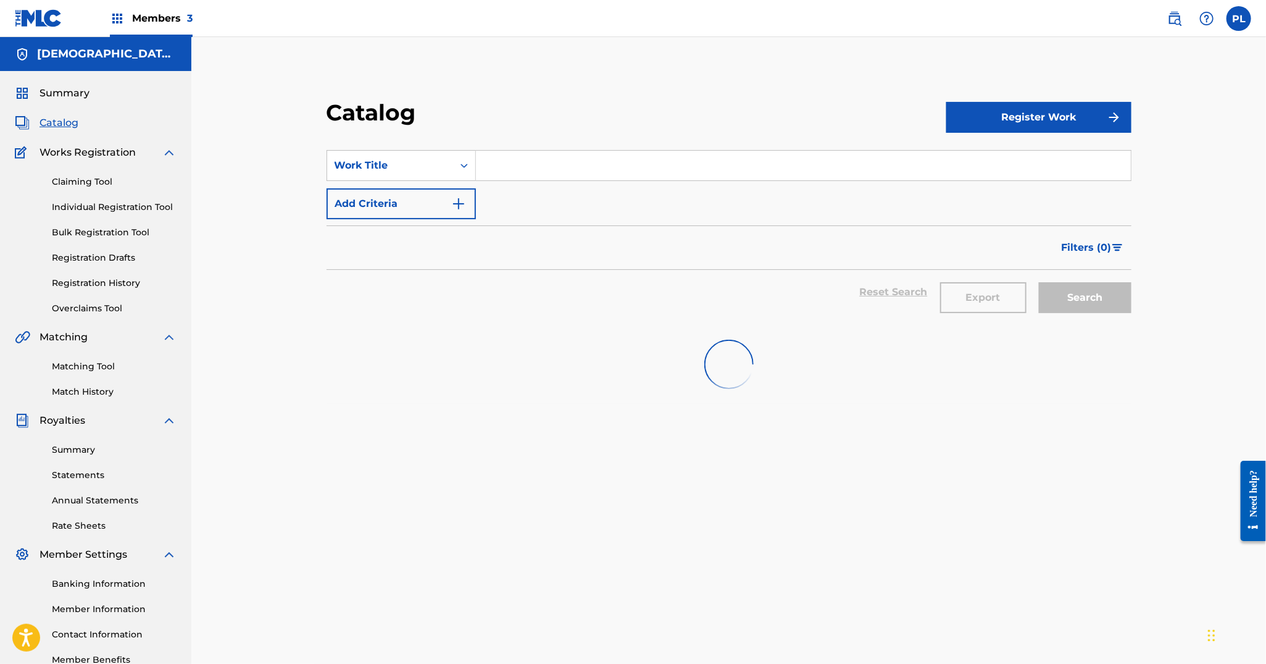
click at [506, 162] on input "Search Form" at bounding box center [803, 166] width 655 height 30
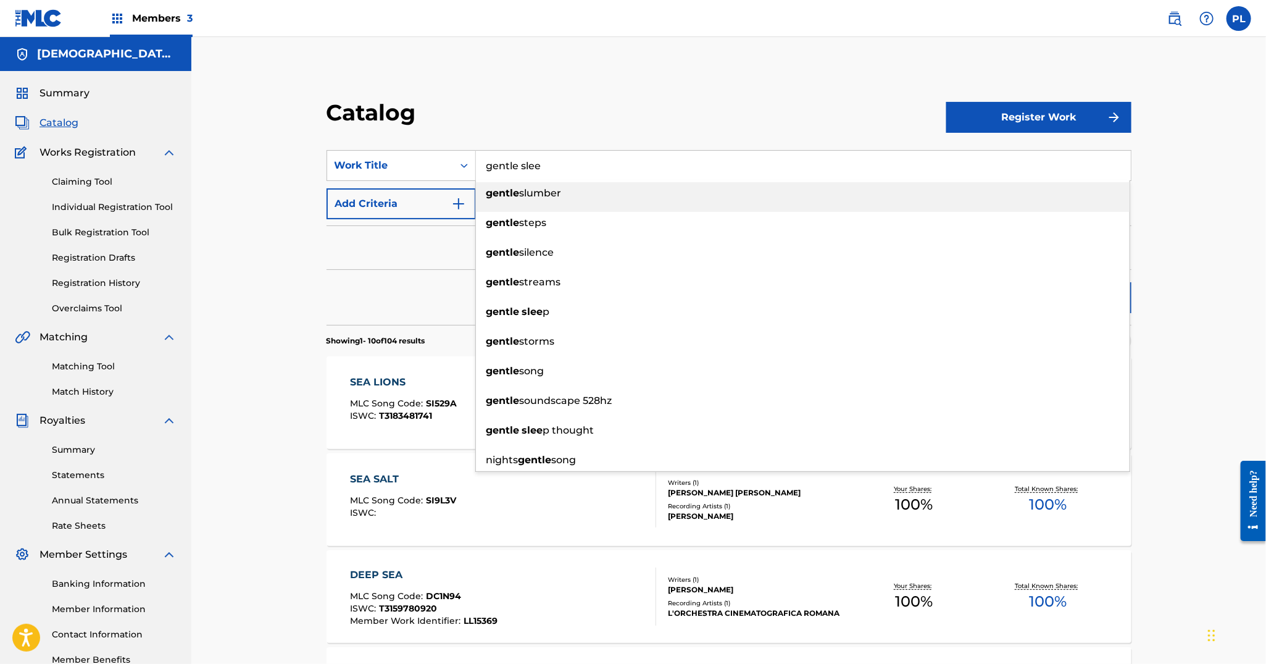
type input "gentle sleep"
